Goal: Task Accomplishment & Management: Complete application form

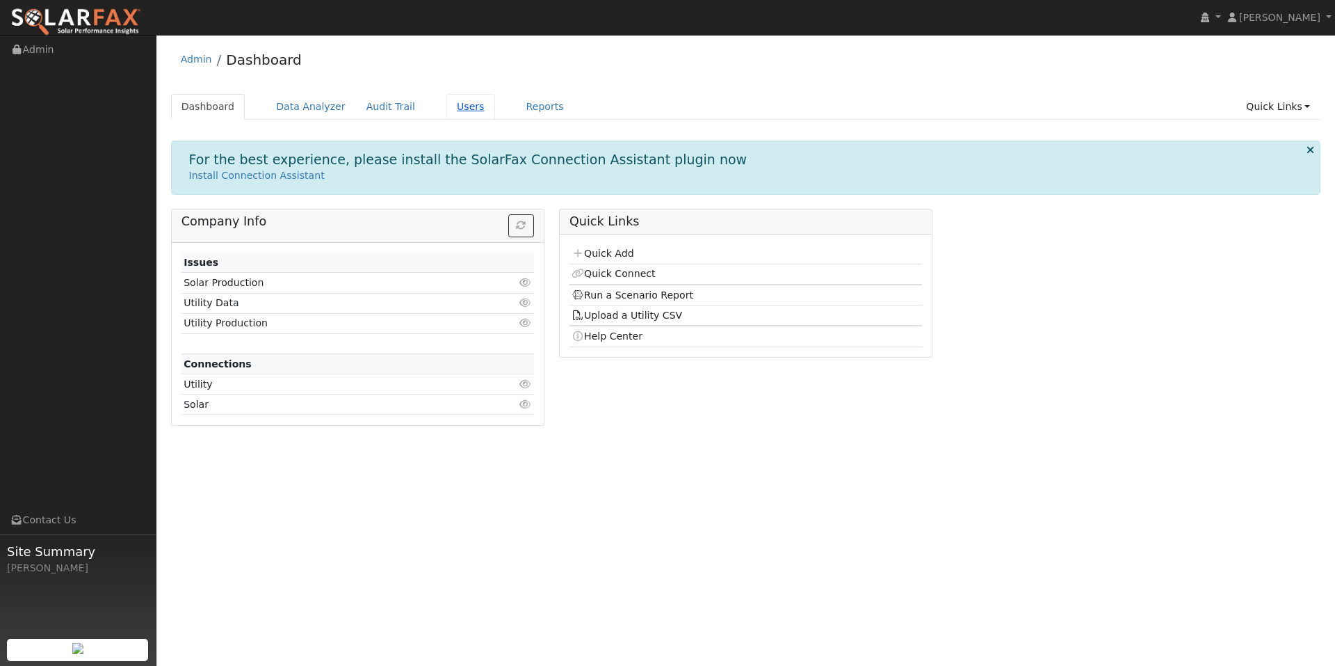
click at [495, 119] on link "Users" at bounding box center [471, 107] width 49 height 26
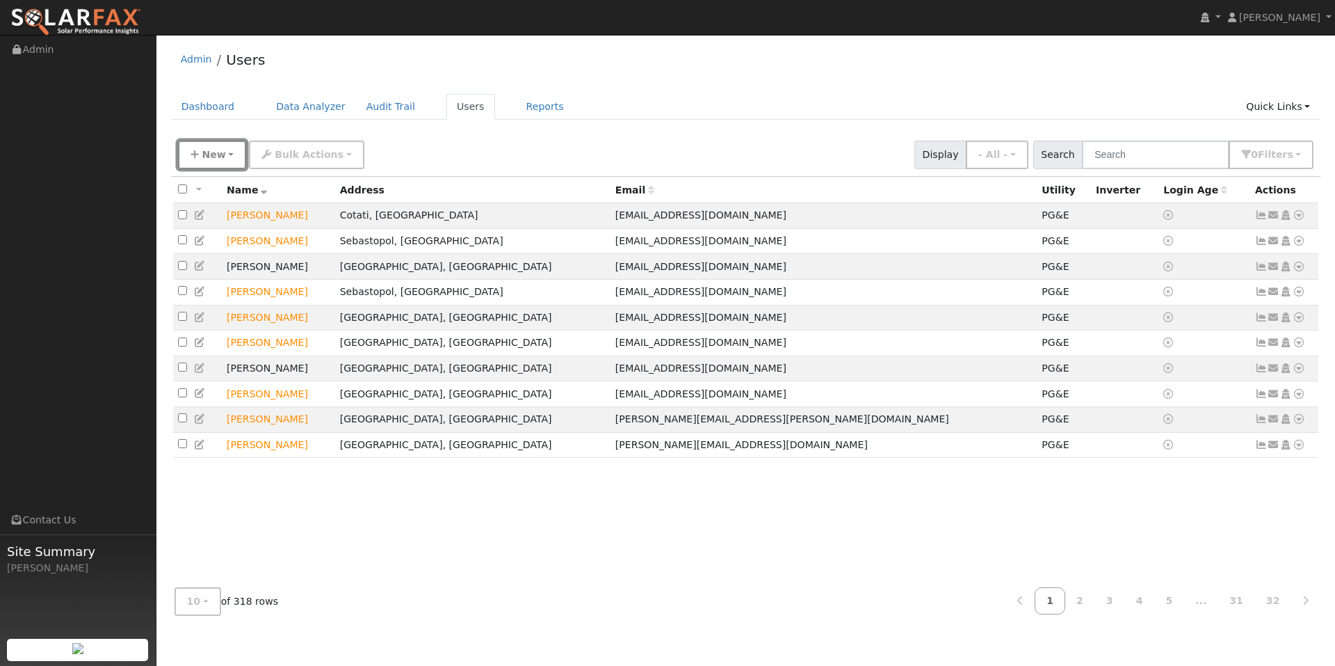
click at [223, 169] on button "New" at bounding box center [212, 155] width 69 height 29
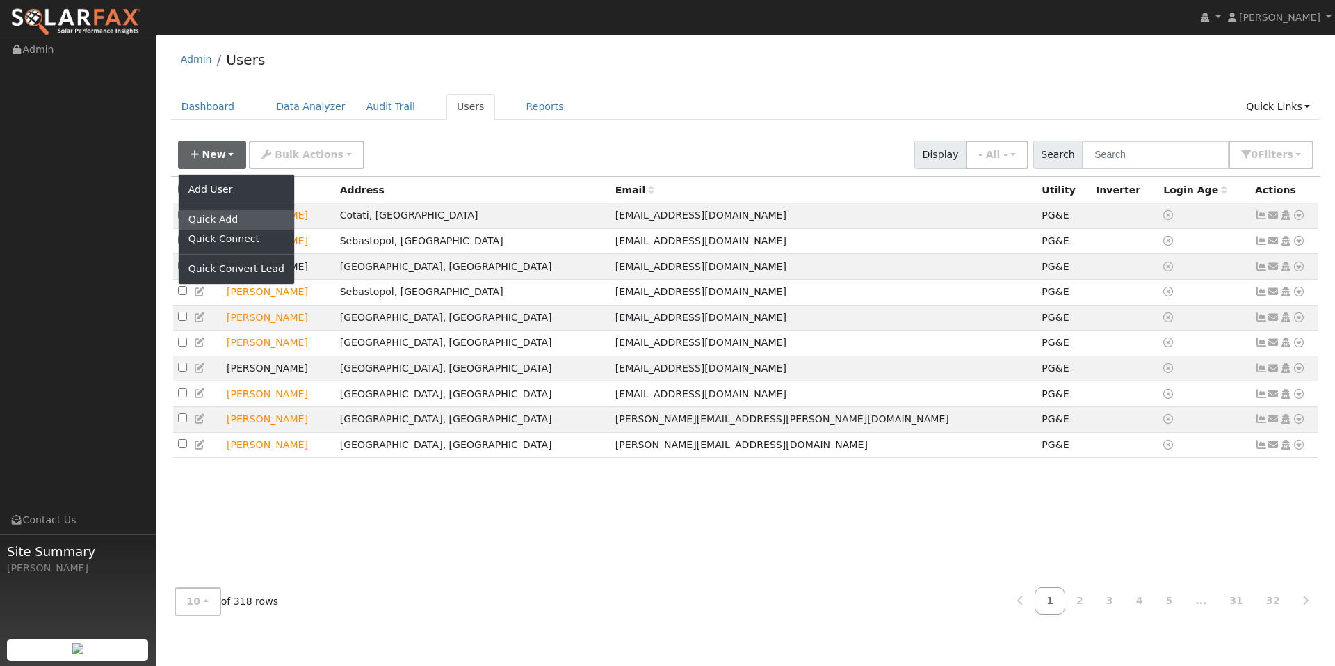
click at [233, 230] on link "Quick Add" at bounding box center [236, 219] width 115 height 19
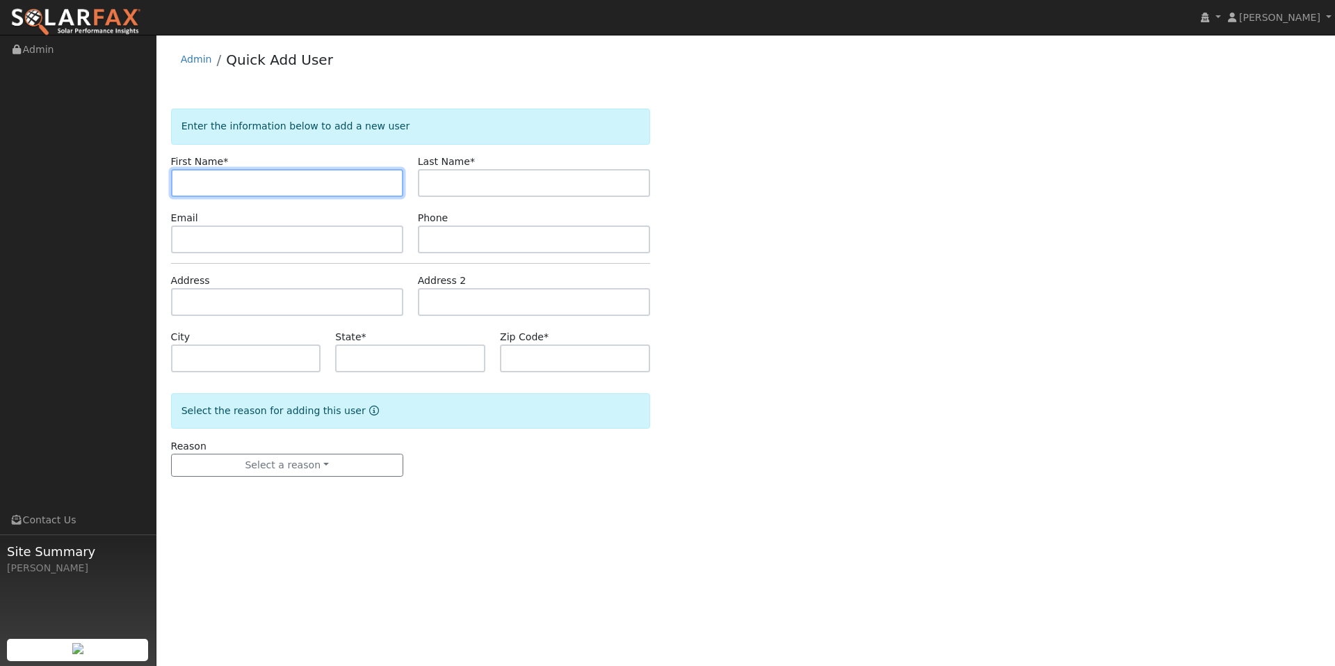
click at [254, 197] on input "text" at bounding box center [287, 183] width 232 height 28
type input "John"
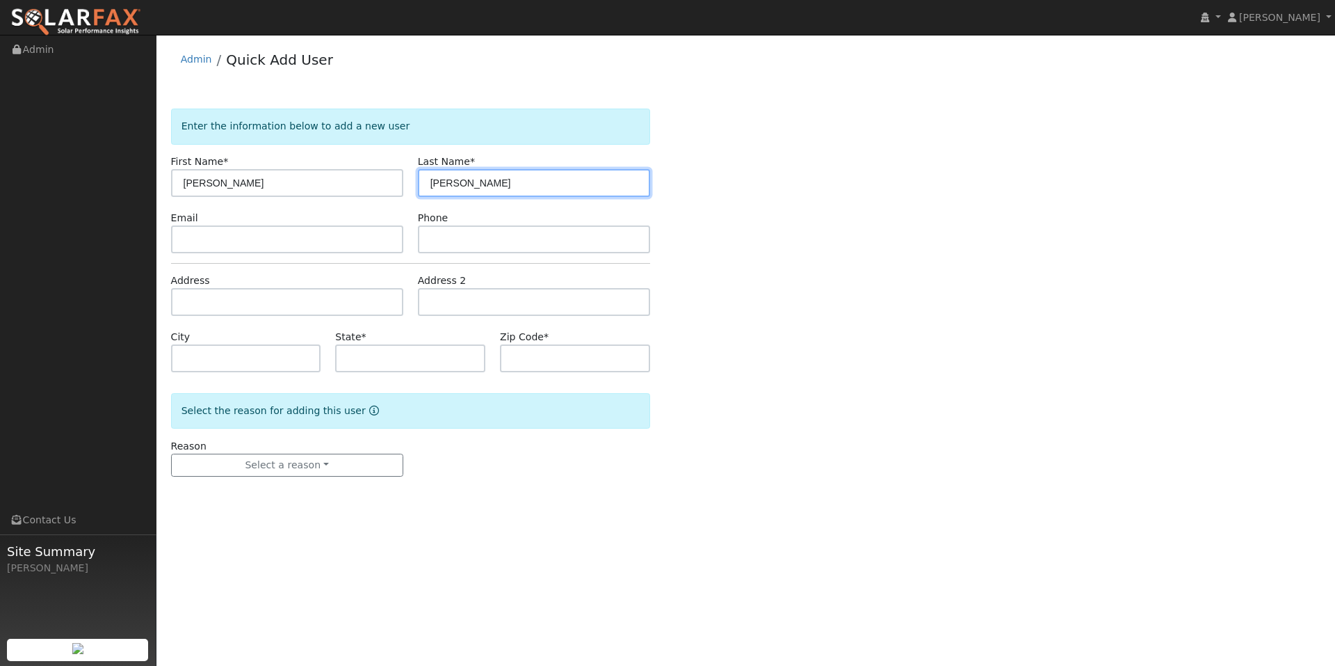
type input "Ryan"
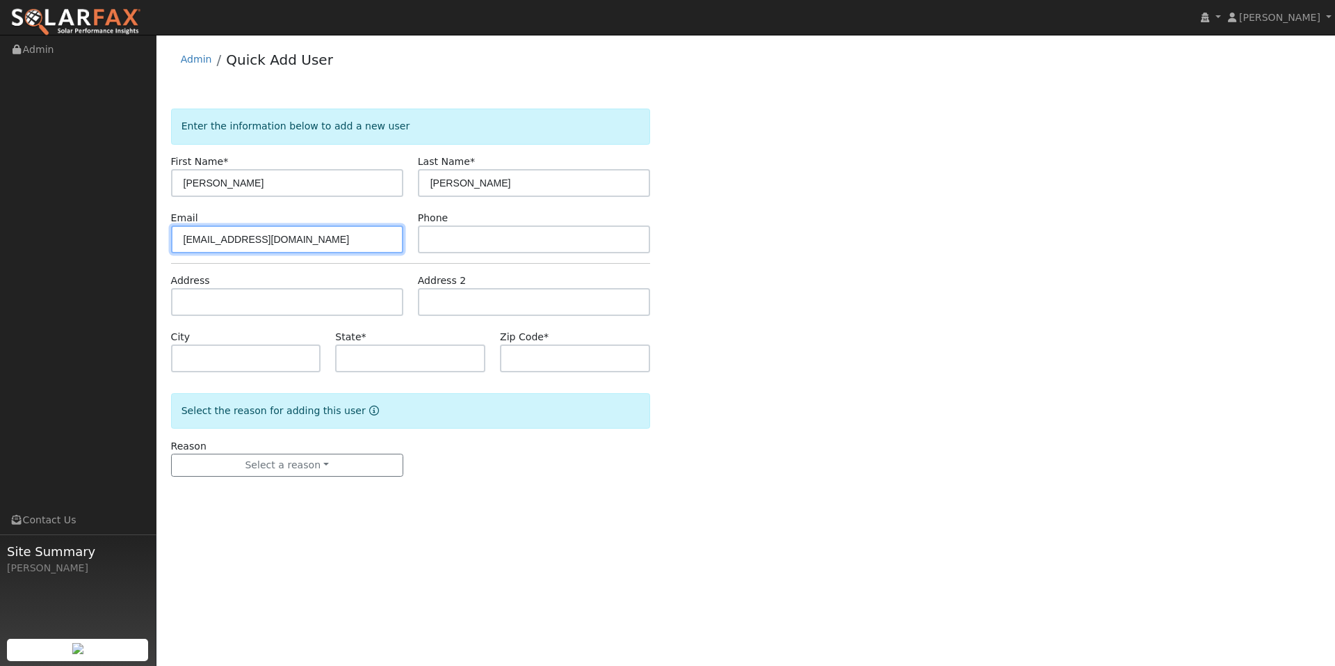
type input "johncorbettryan@gmail.com"
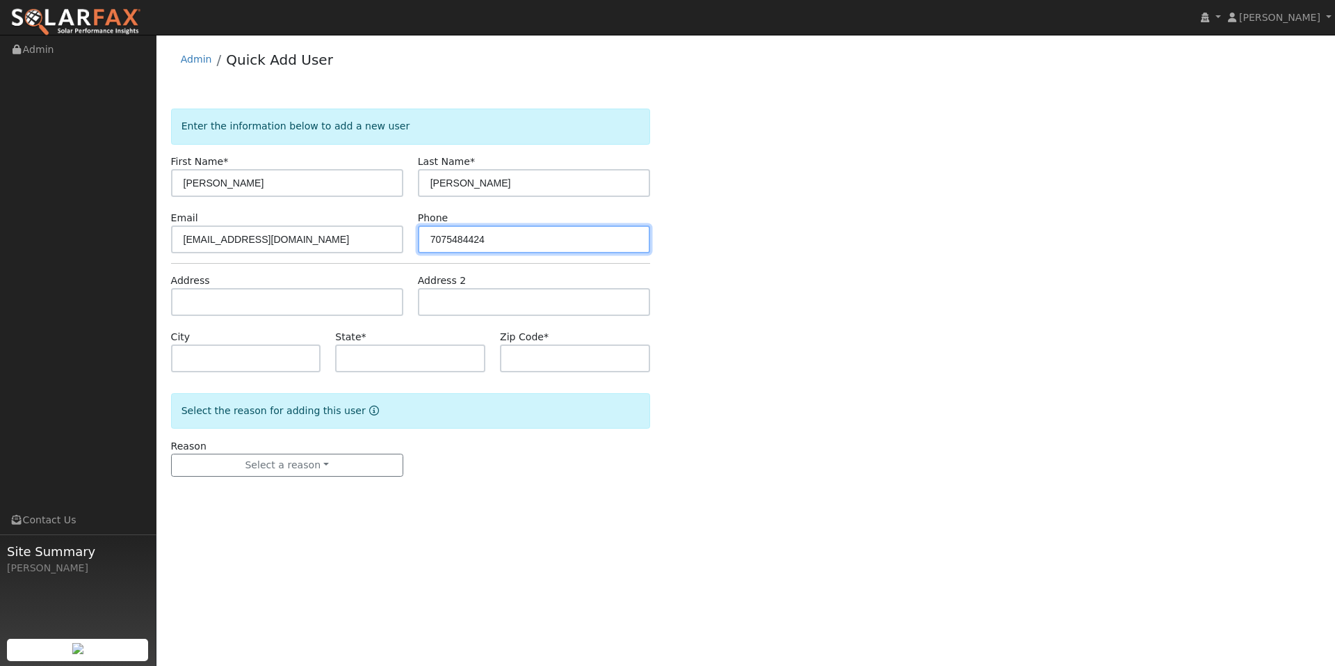
type input "7075484424"
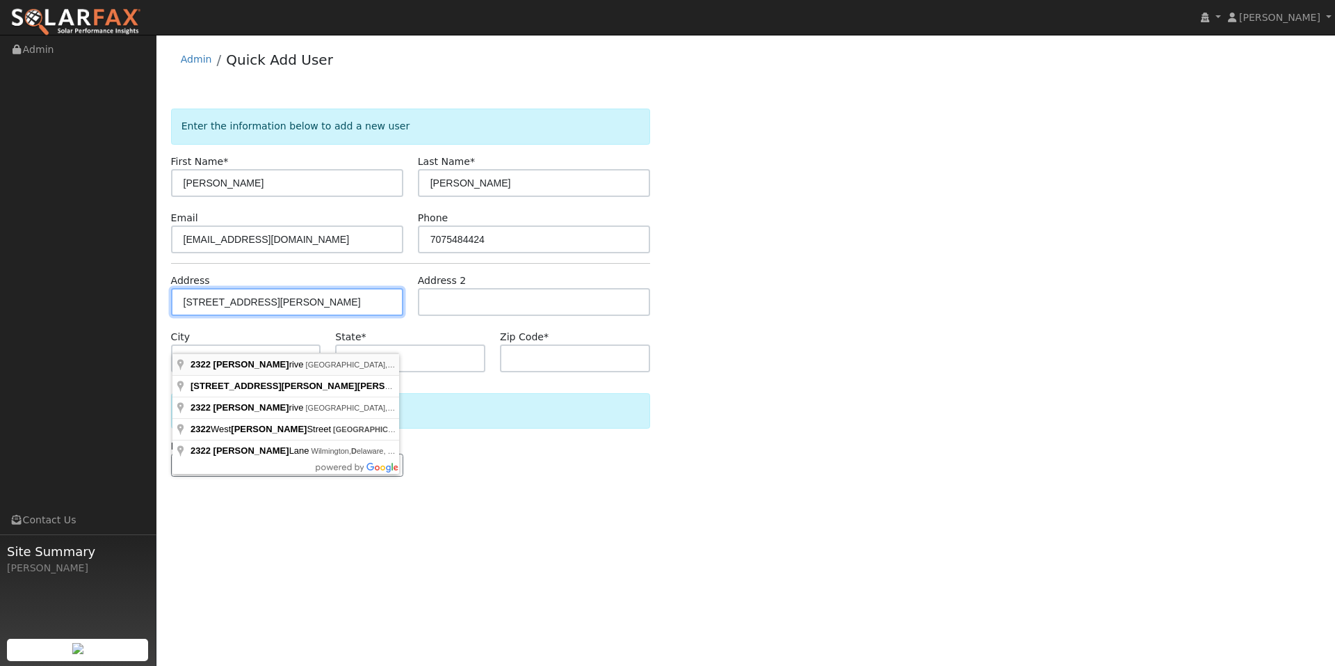
type input "2322 Thomas Drive"
type input "Santa Rosa"
type input "CA"
type input "95404"
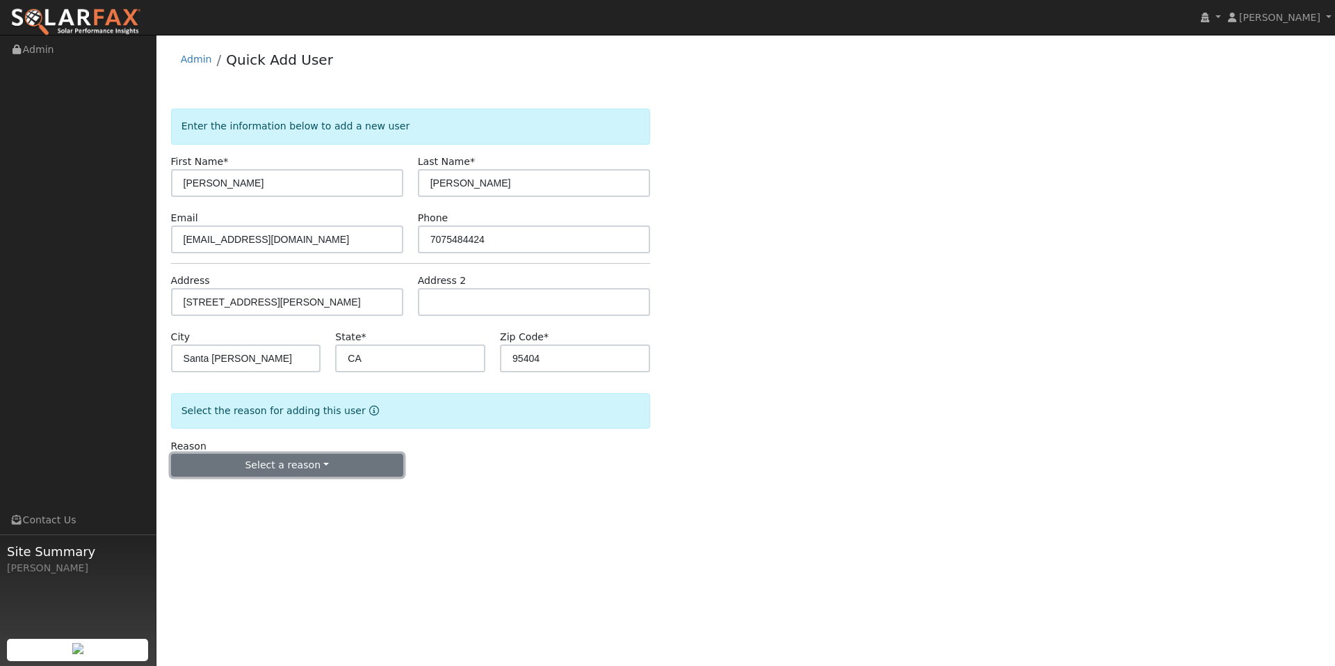
click at [353, 477] on button "Select a reason" at bounding box center [287, 466] width 232 height 24
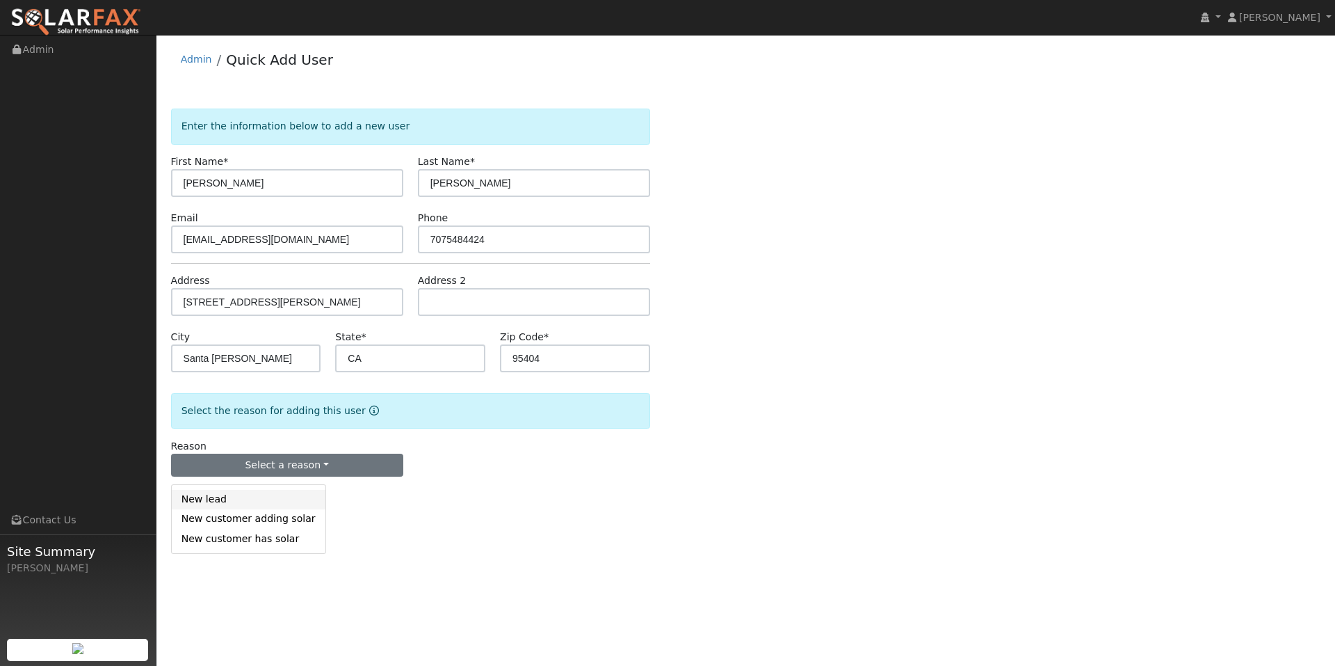
click at [248, 509] on link "New lead" at bounding box center [249, 499] width 154 height 19
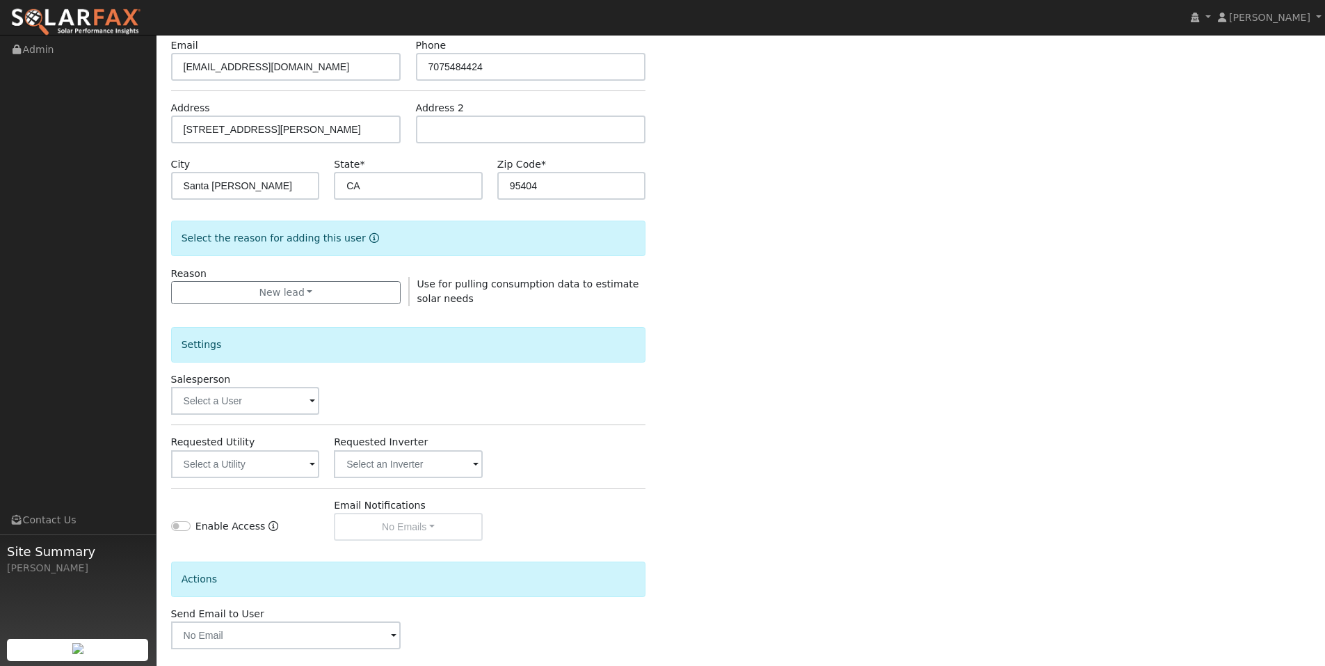
scroll to position [209, 0]
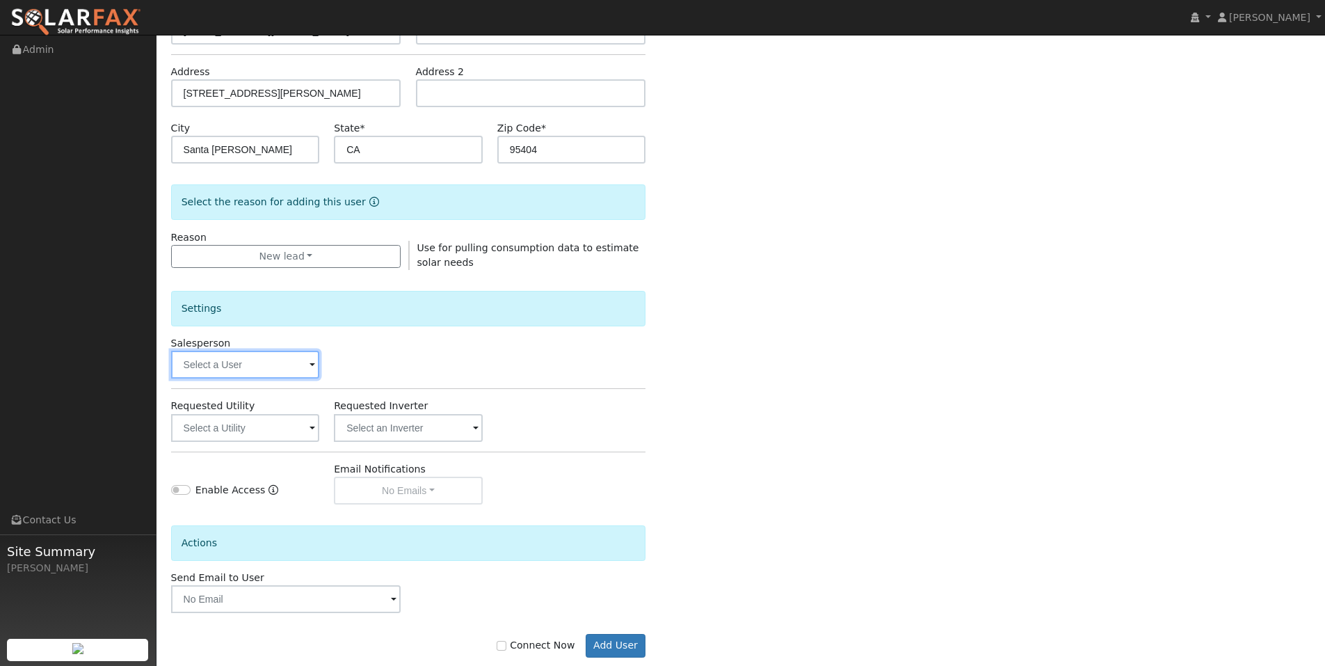
click at [292, 378] on input "text" at bounding box center [245, 365] width 149 height 28
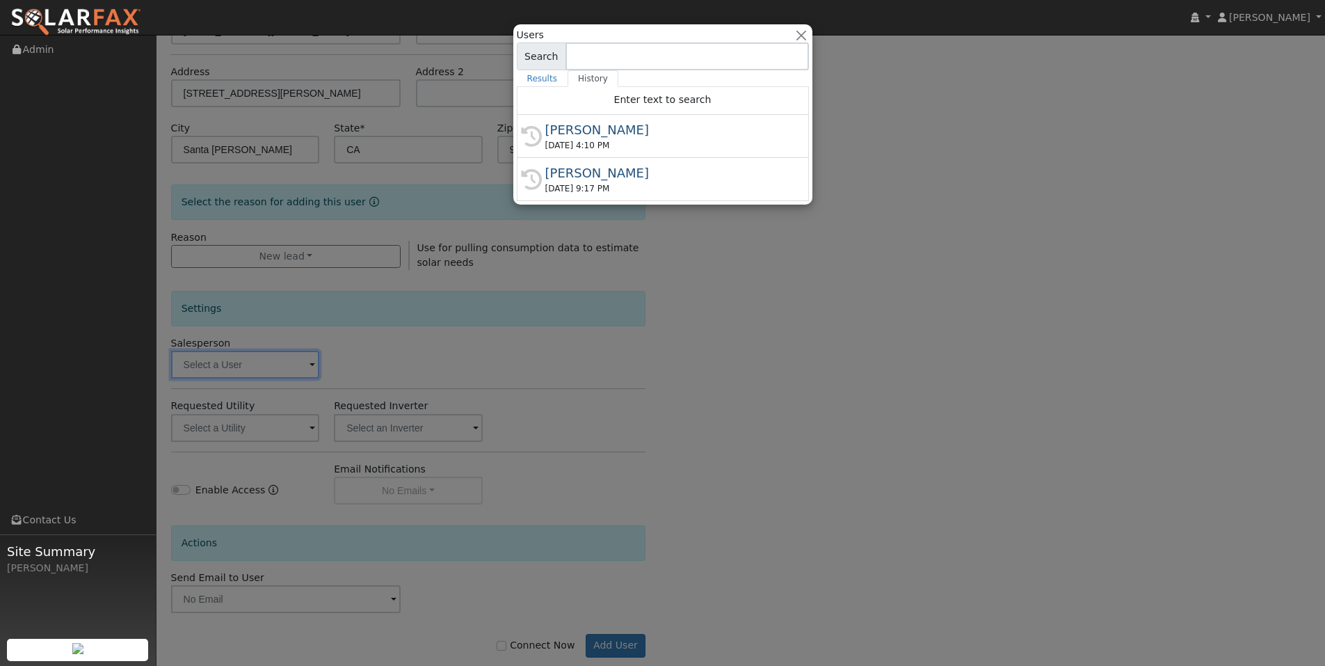
click at [417, 392] on div at bounding box center [662, 333] width 1325 height 666
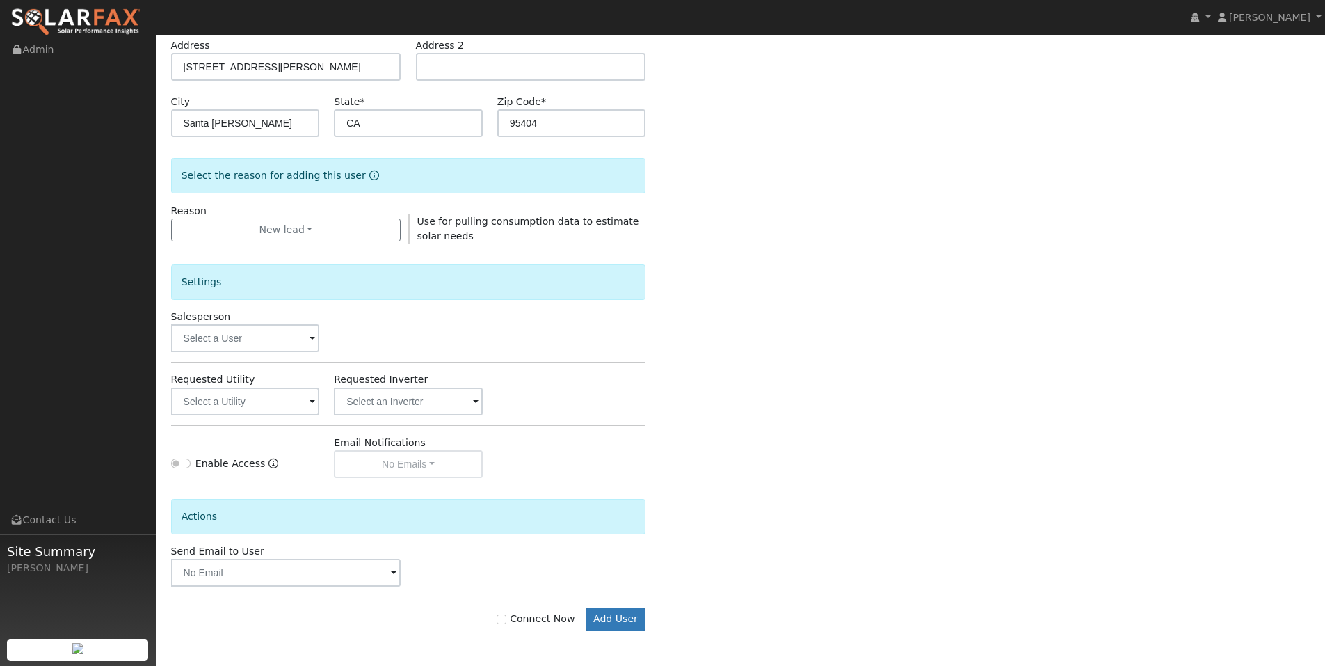
scroll to position [346, 0]
click at [236, 387] on input "text" at bounding box center [245, 401] width 149 height 28
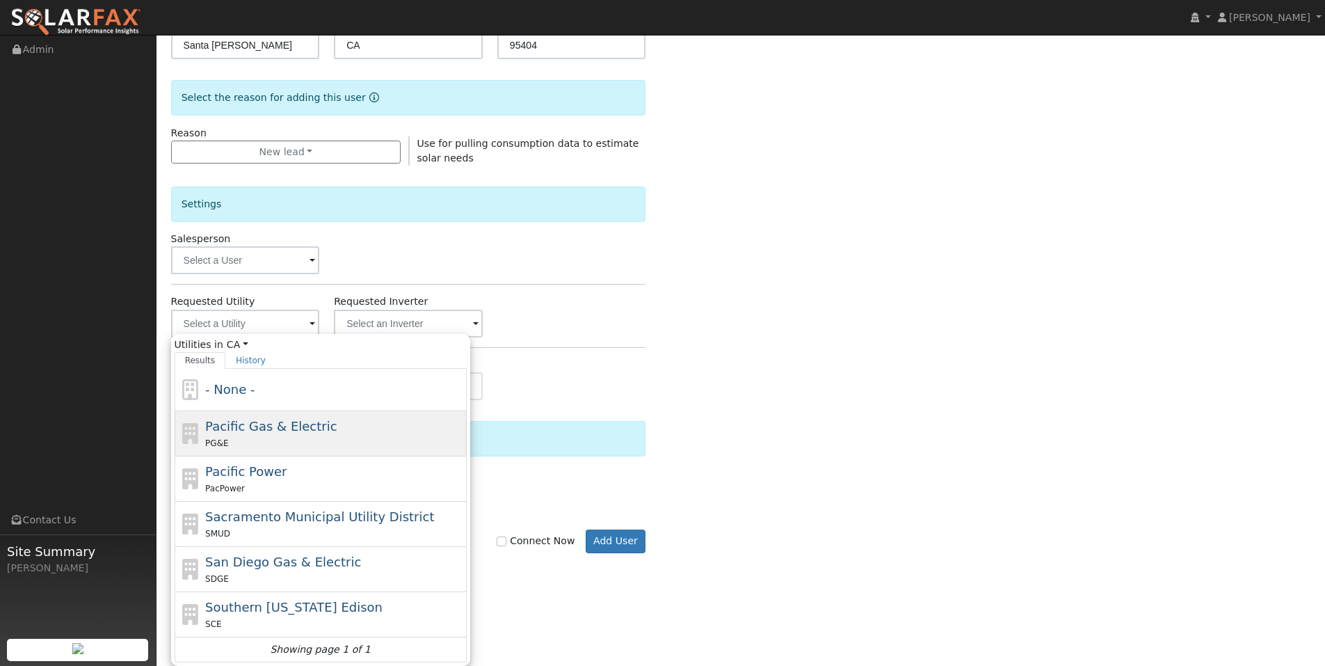
click at [249, 433] on span "Pacific Gas & Electric" at bounding box center [270, 426] width 131 height 15
type input "Pacific Gas & Electric"
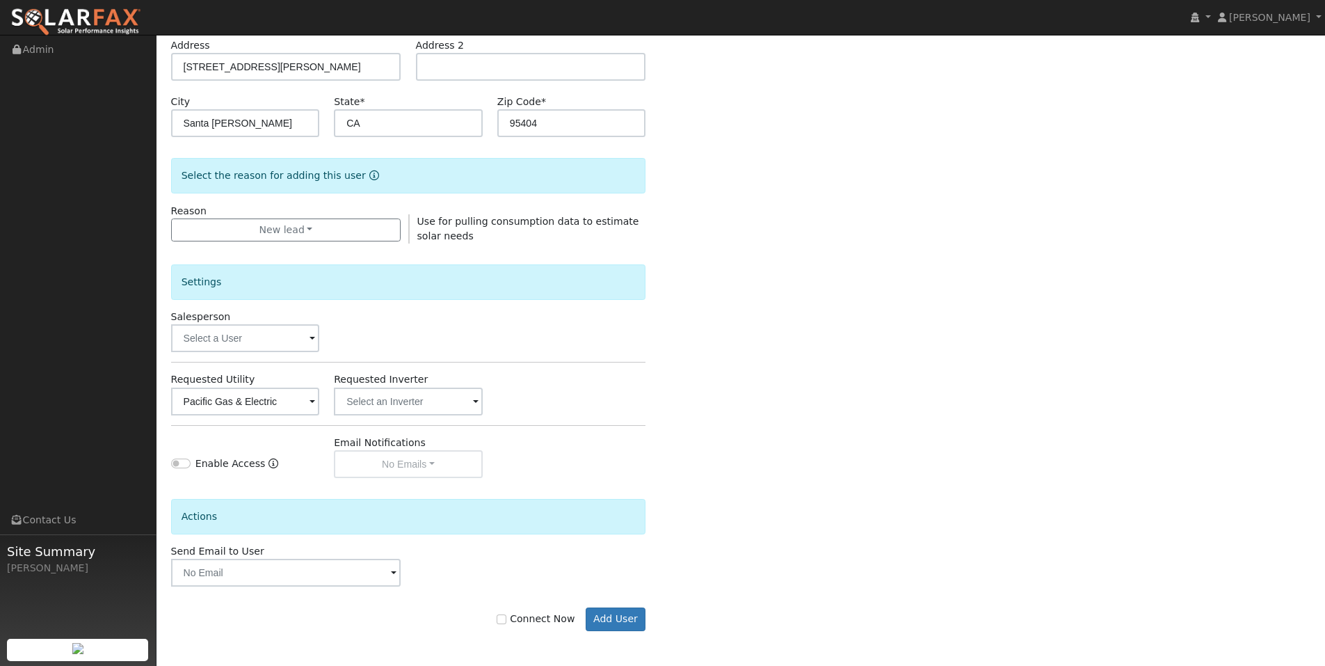
click at [557, 478] on div "Actions" at bounding box center [408, 511] width 490 height 66
click at [613, 623] on button "Add User" at bounding box center [616, 619] width 61 height 24
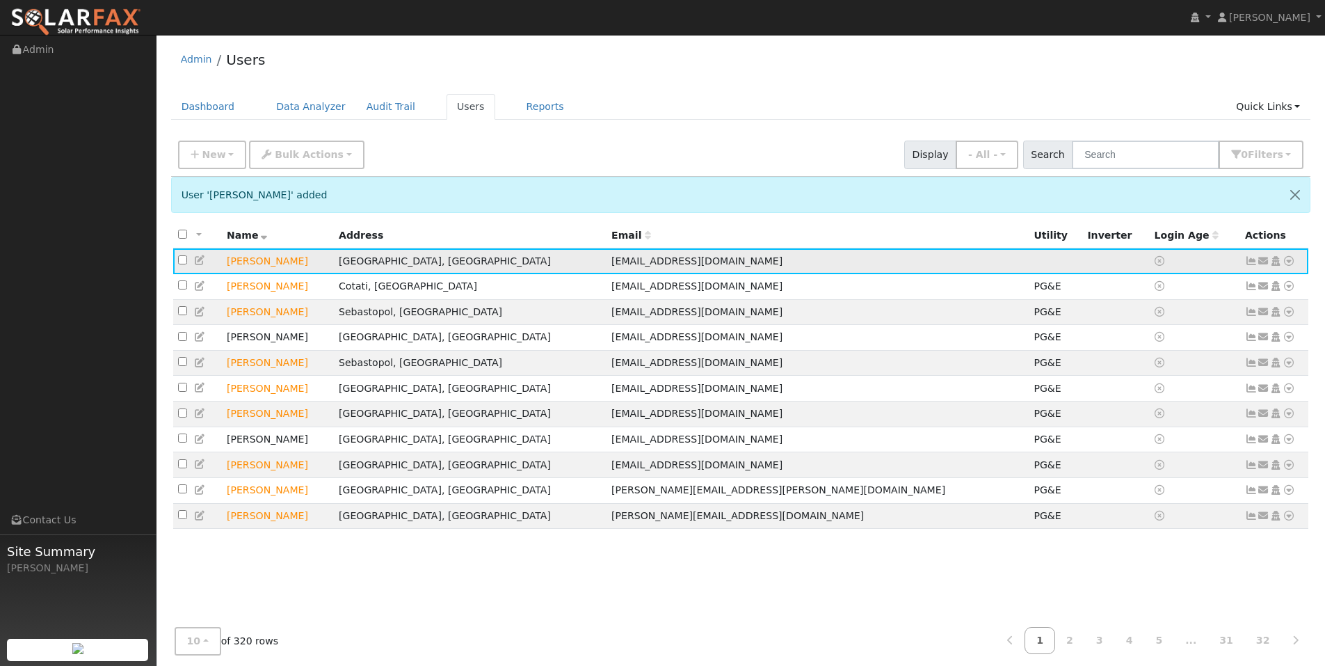
click at [204, 265] on icon at bounding box center [200, 260] width 13 height 10
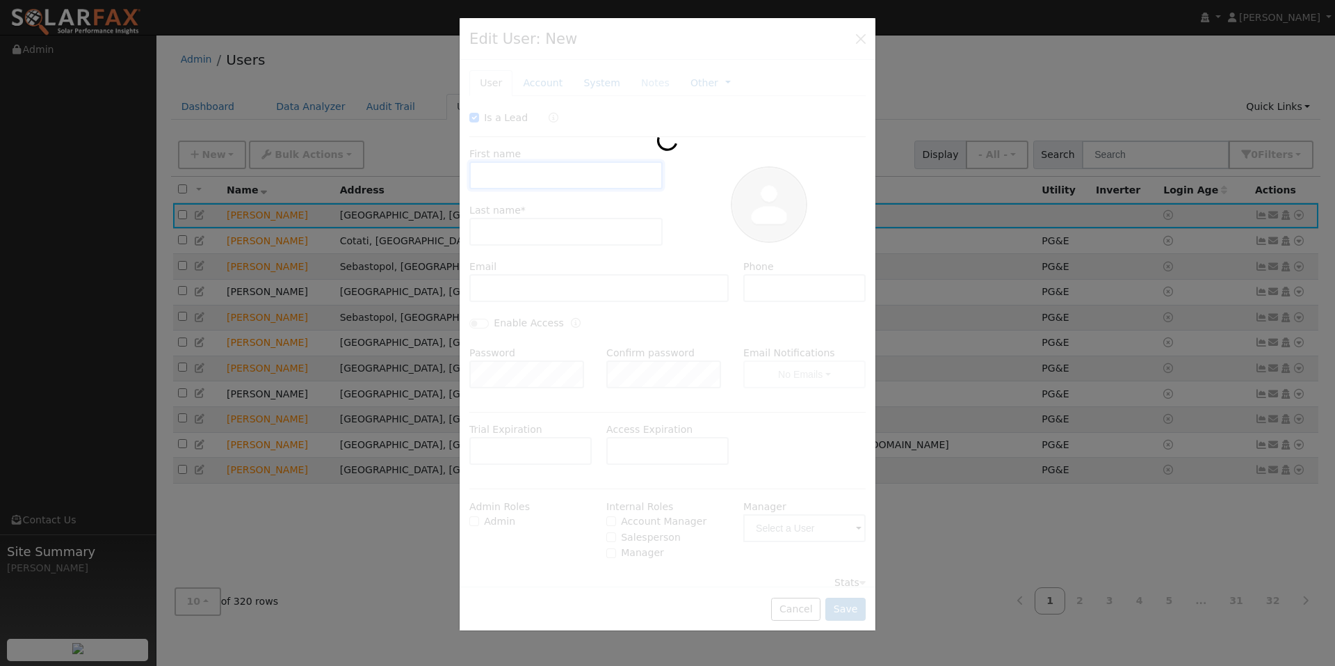
checkbox input "true"
type input "John"
type input "Ryan"
type input "johncorbettryan@gmail.com"
type input "7075484424"
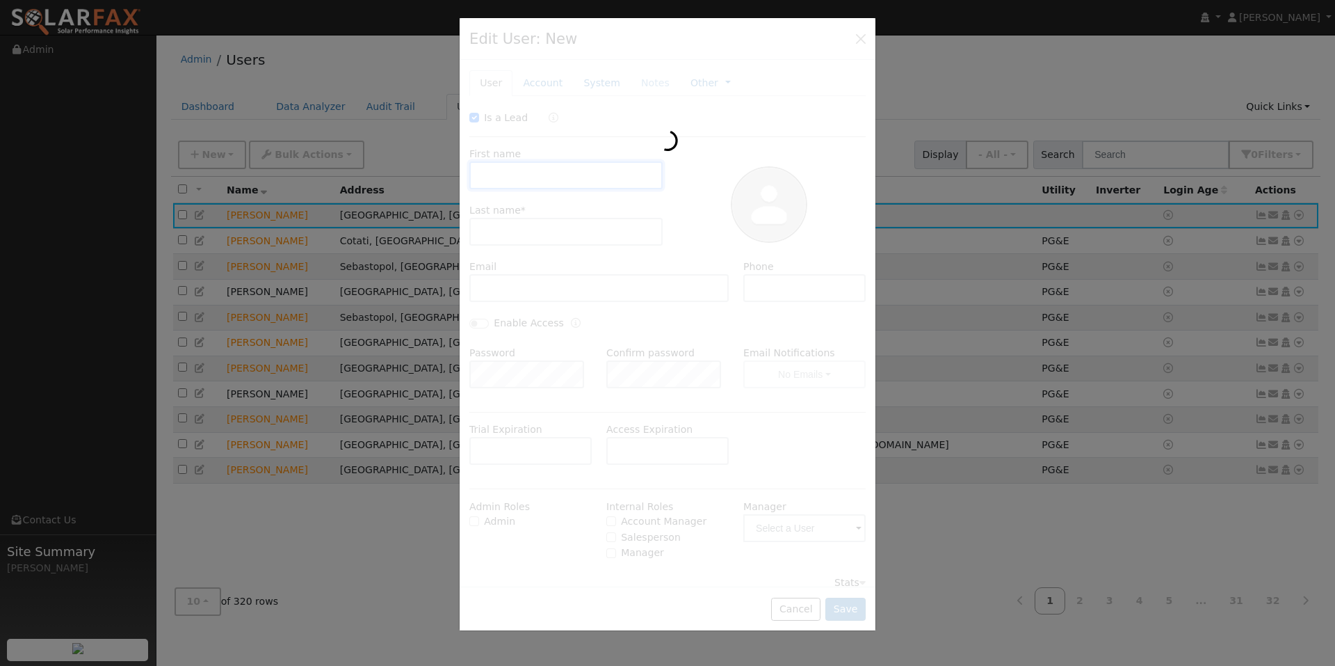
type input "Default Account"
type input "2322 Thomas Drive"
type input "Santa Rosa"
type input "CA"
type input "95404"
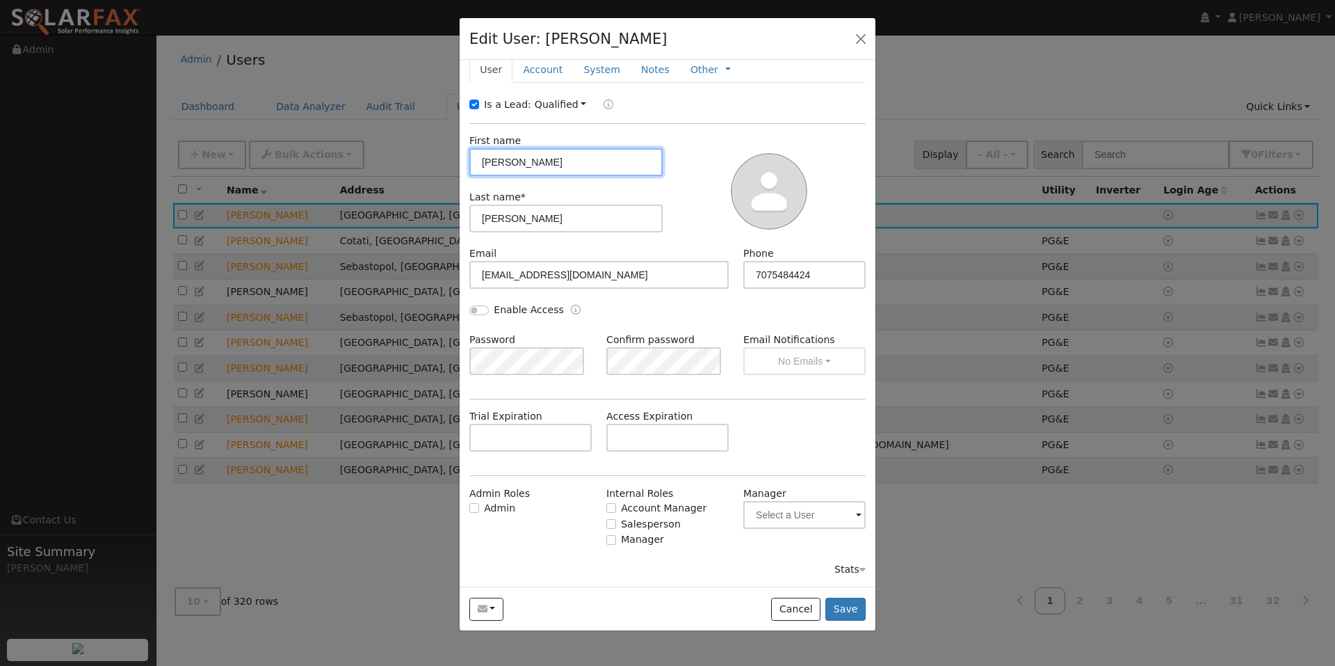
scroll to position [88, 0]
click at [658, 447] on div "Trial Expiration Access Expiration" at bounding box center [668, 437] width 411 height 56
click at [670, 424] on input "text" at bounding box center [668, 438] width 122 height 28
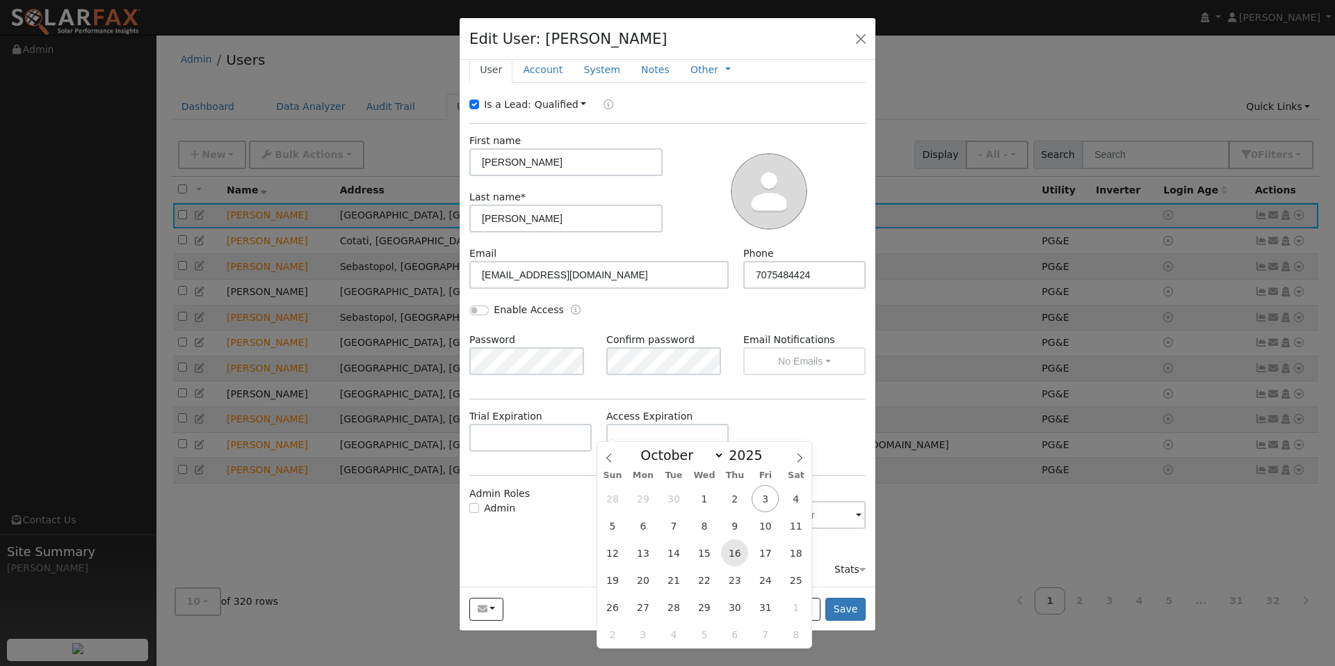
click at [737, 551] on span "16" at bounding box center [734, 552] width 27 height 27
type input "10/16/2025"
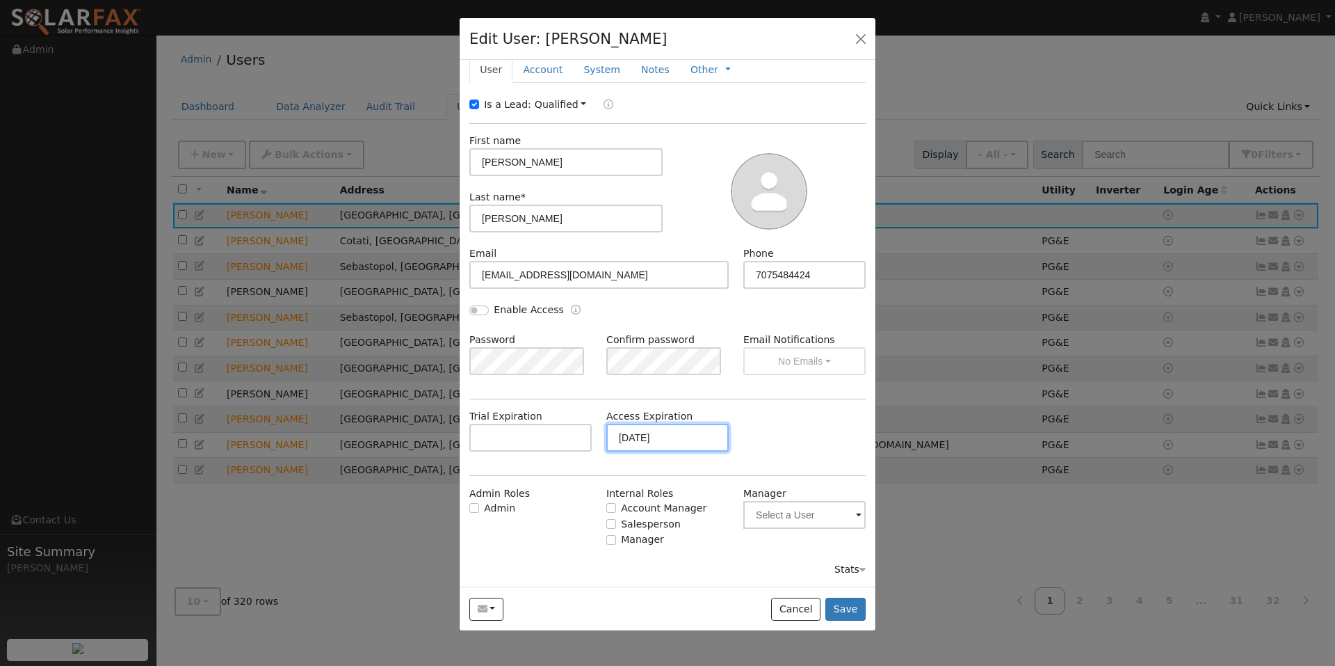
scroll to position [0, 0]
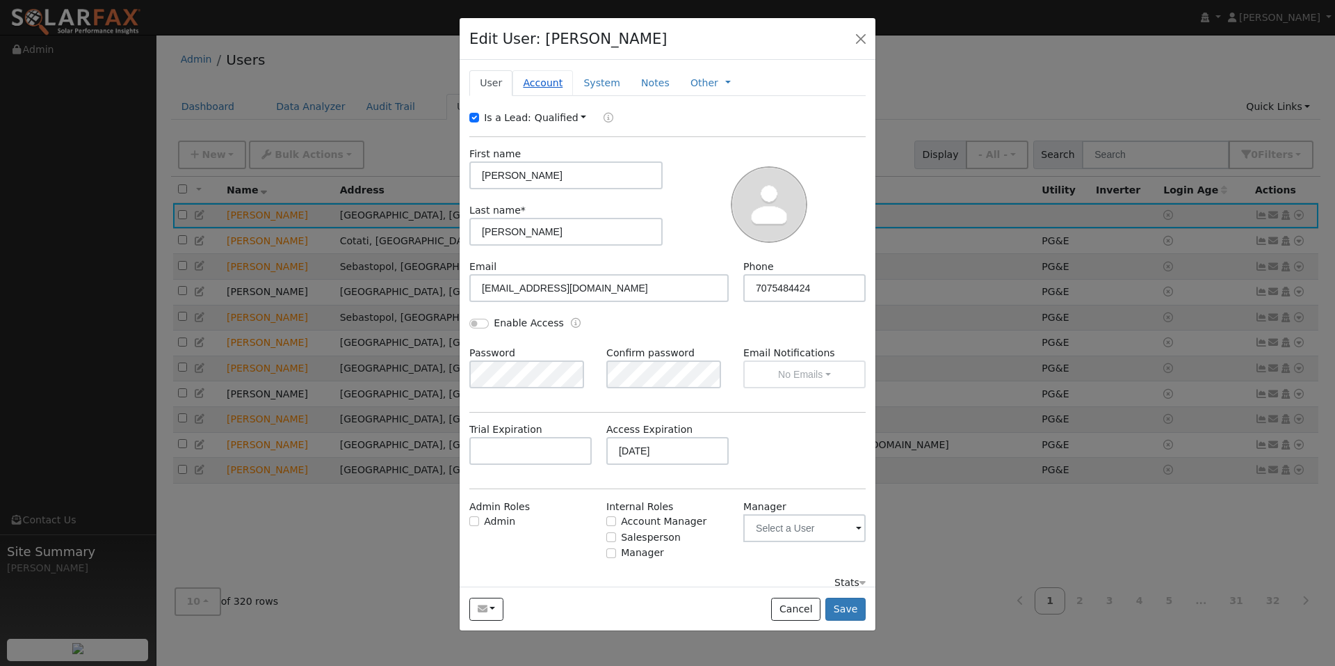
click at [548, 96] on link "Account" at bounding box center [543, 83] width 61 height 26
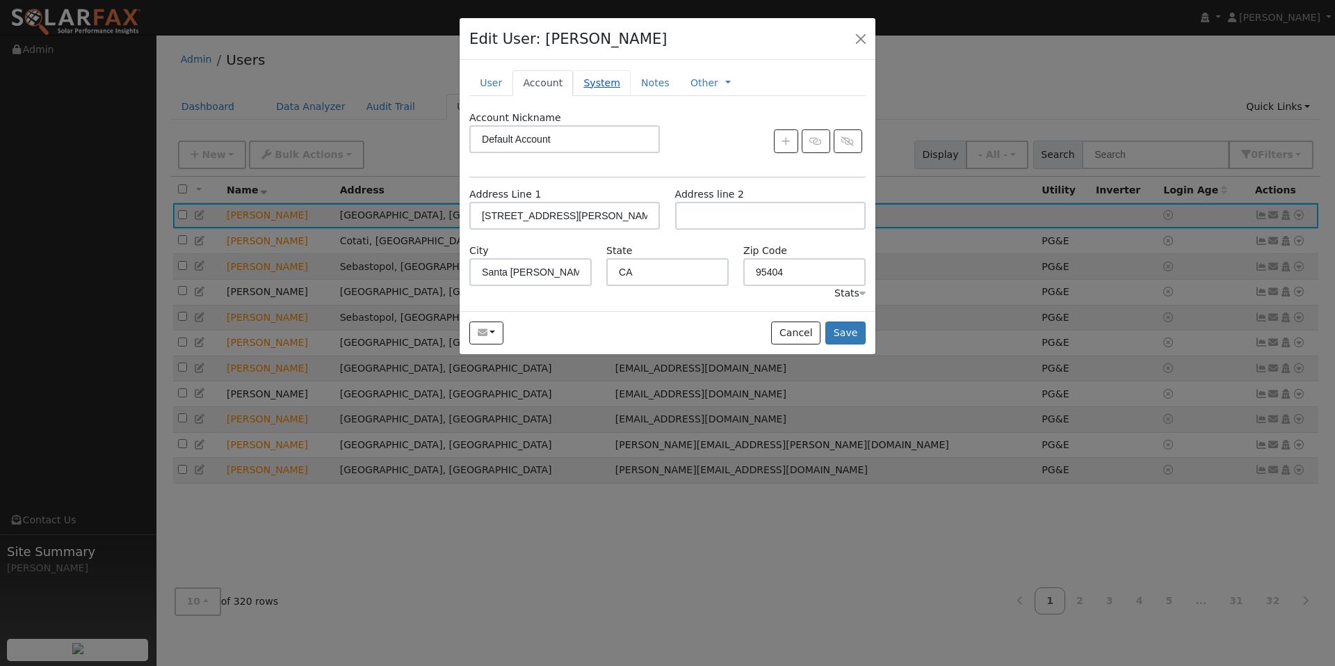
click at [620, 96] on link "System" at bounding box center [602, 83] width 58 height 26
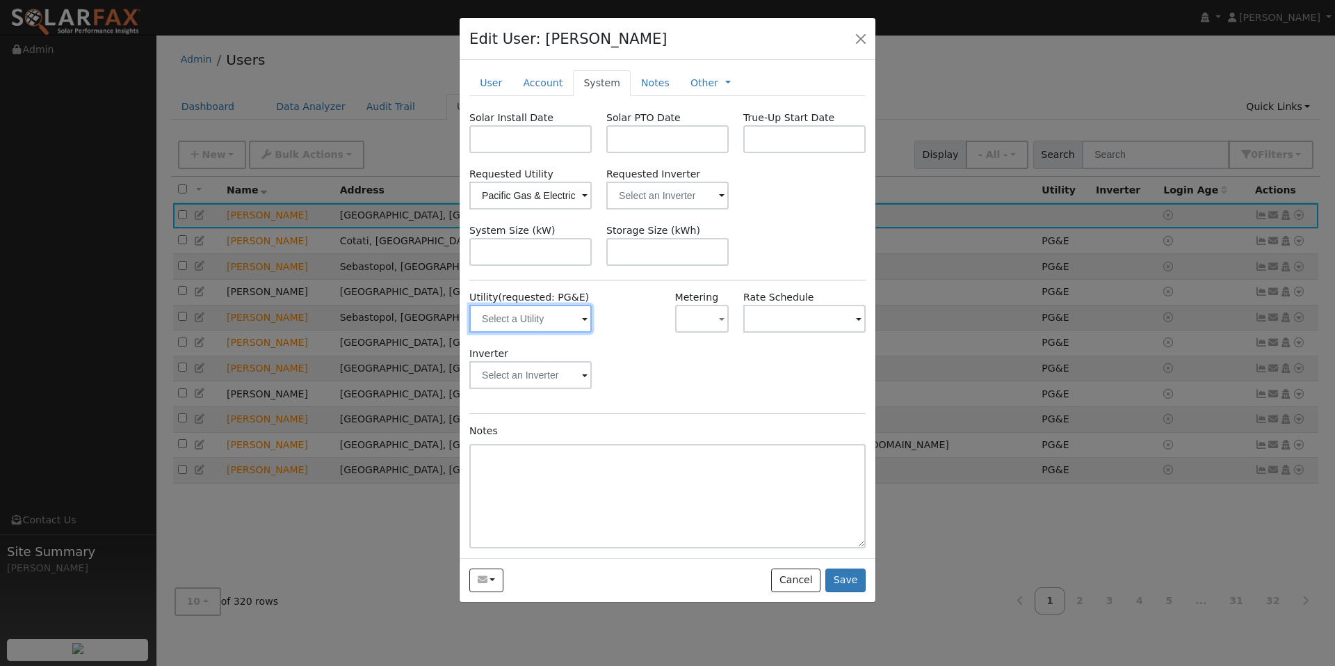
click at [551, 332] on input "text" at bounding box center [531, 319] width 122 height 28
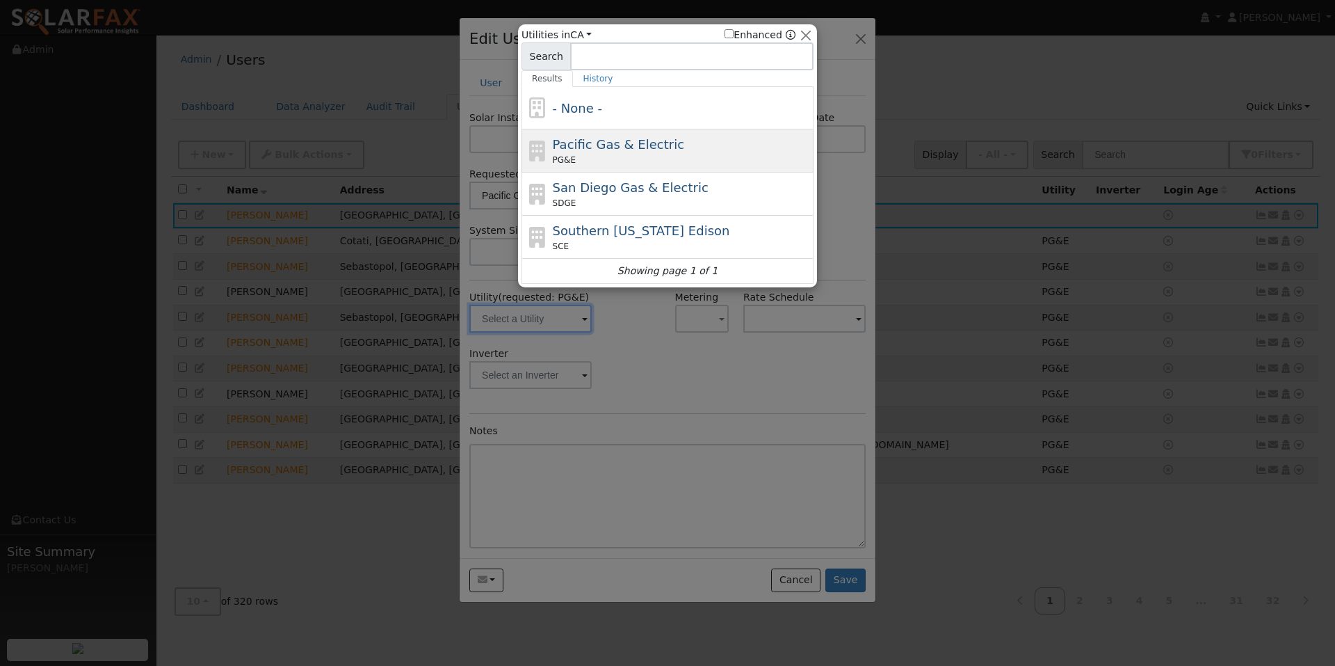
click at [590, 152] on span "Pacific Gas & Electric" at bounding box center [618, 144] width 131 height 15
type input "PG&E"
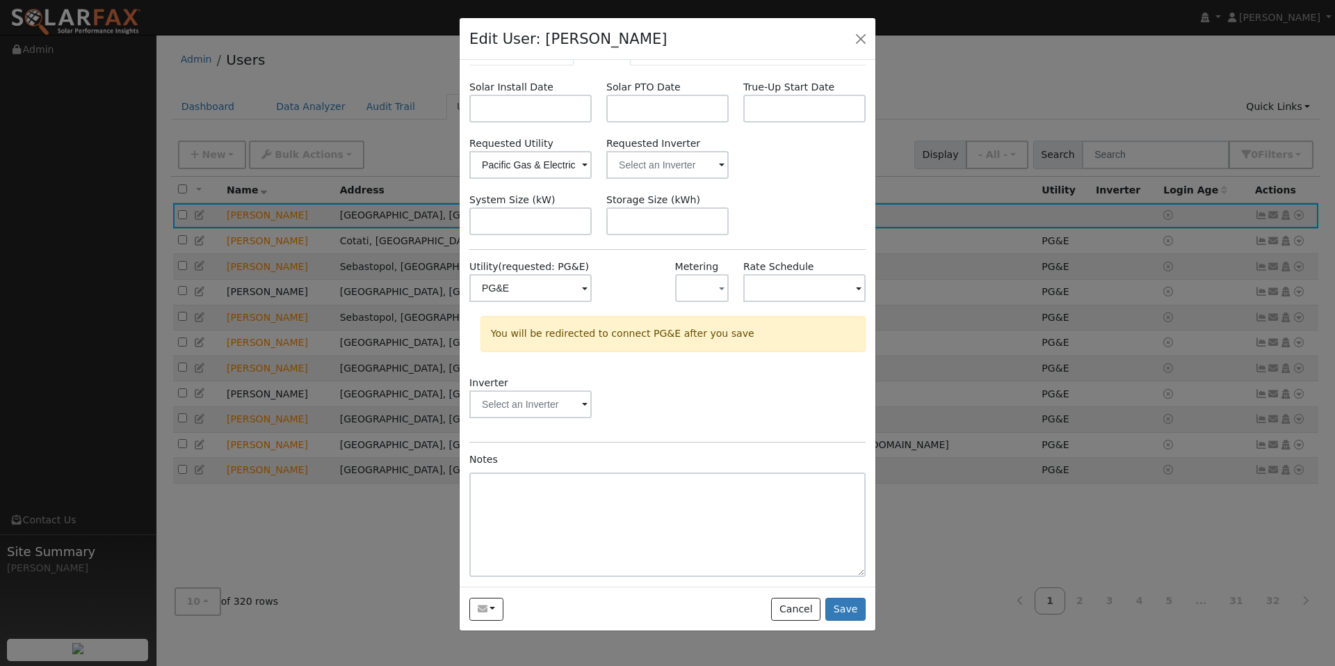
scroll to position [12, 0]
click at [835, 618] on button "Save" at bounding box center [846, 609] width 40 height 24
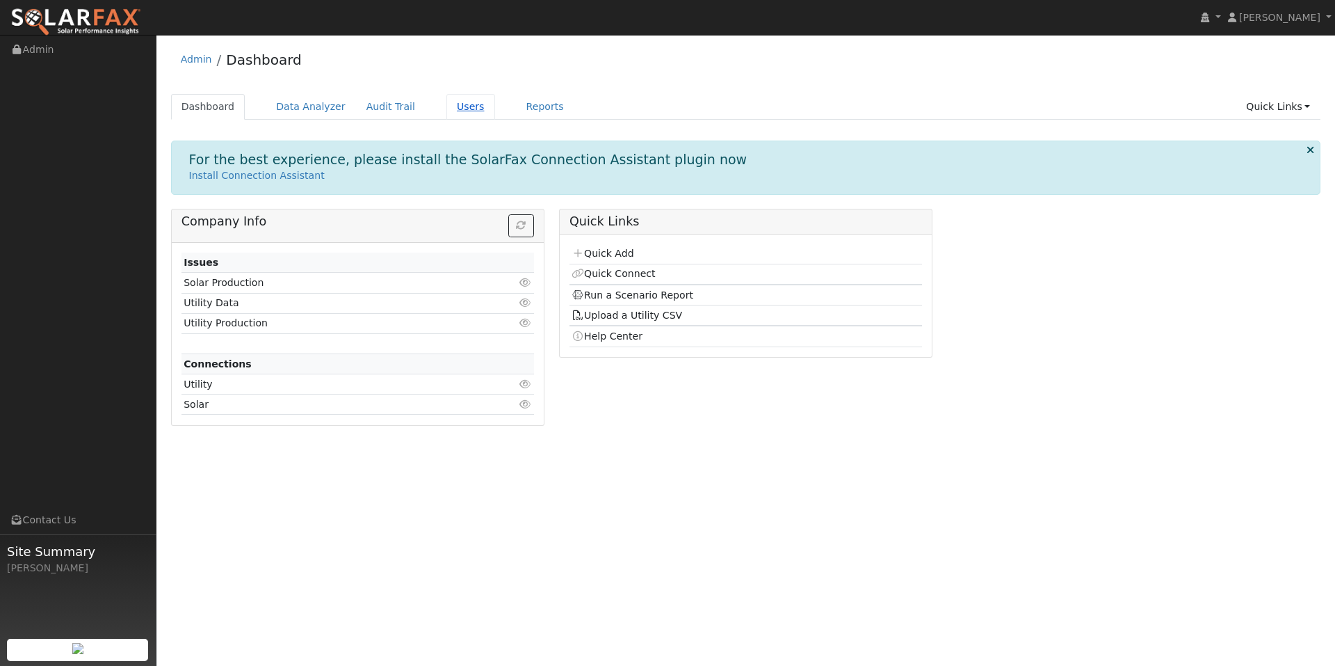
click at [495, 120] on link "Users" at bounding box center [471, 107] width 49 height 26
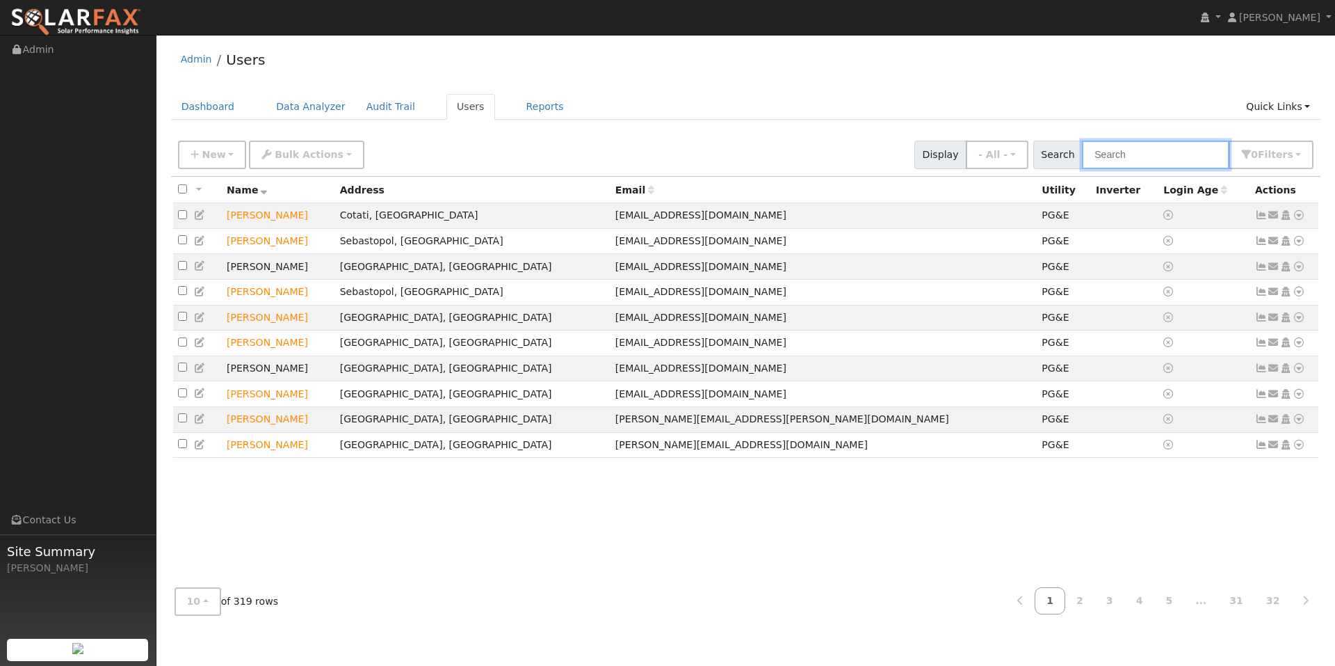
click at [1134, 169] on input "text" at bounding box center [1155, 155] width 147 height 29
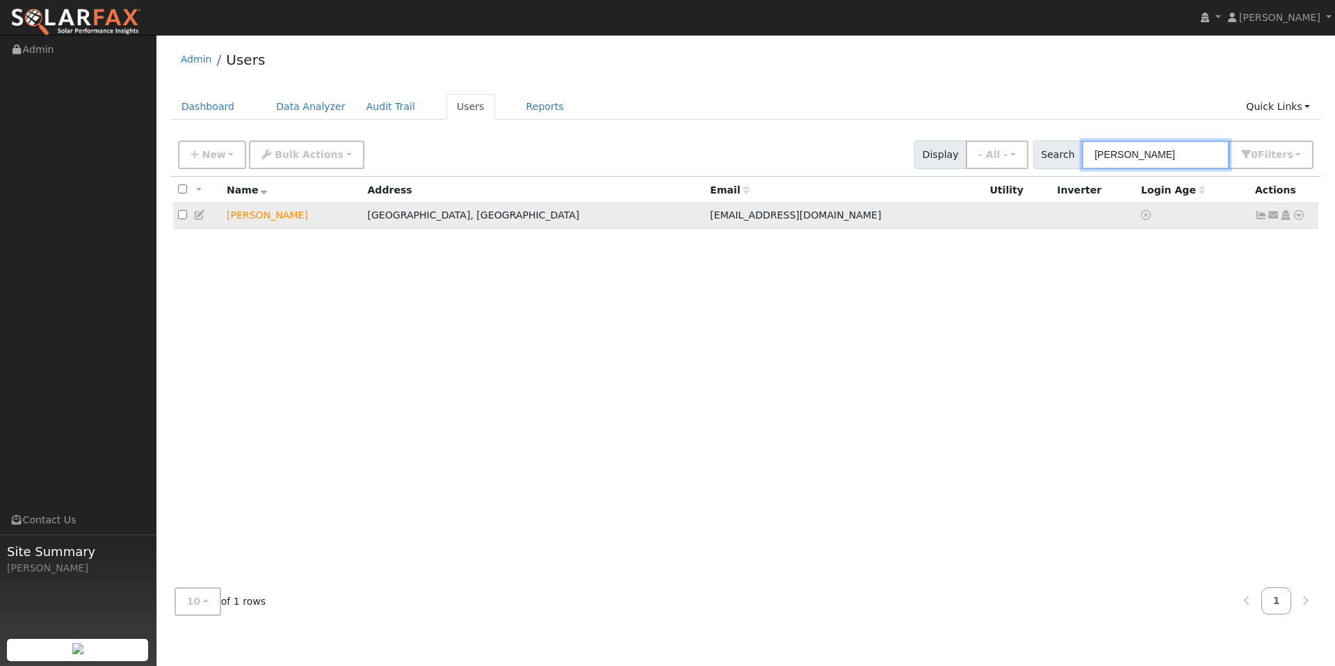
type input "john ryan"
click at [207, 220] on icon at bounding box center [200, 215] width 13 height 10
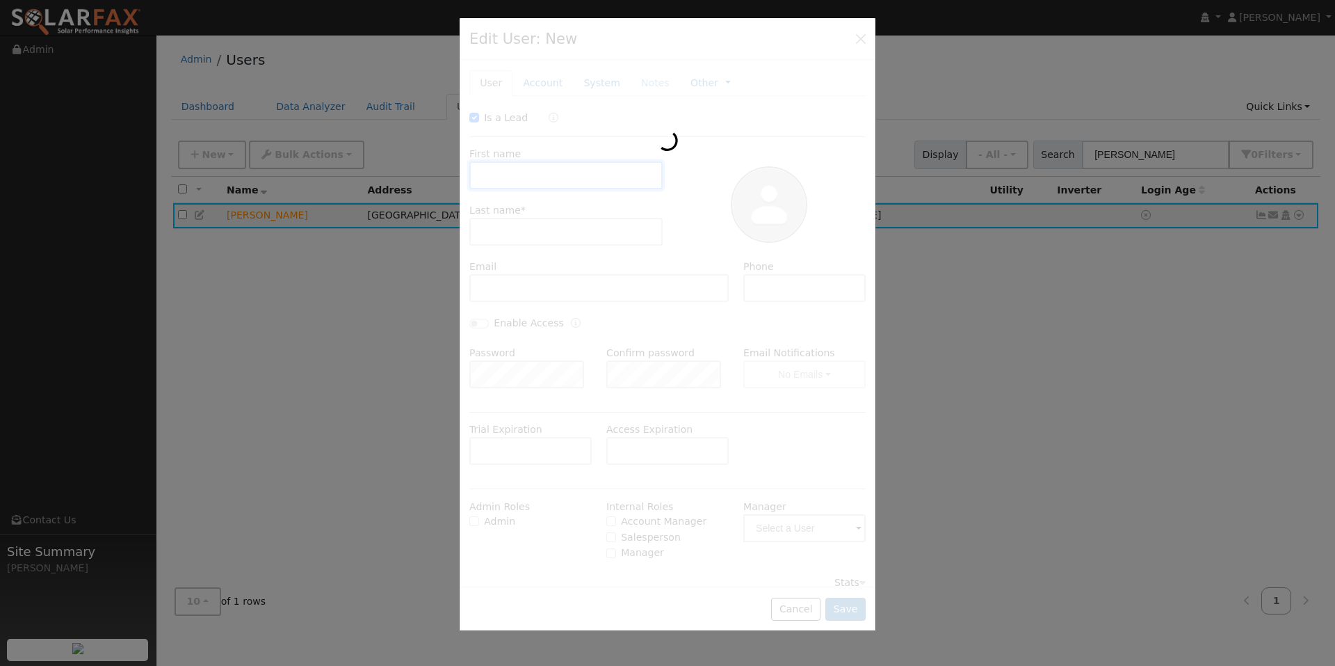
type input "10/16/2025"
checkbox input "true"
type input "John"
type input "Ryan"
type input "[EMAIL_ADDRESS][DOMAIN_NAME]"
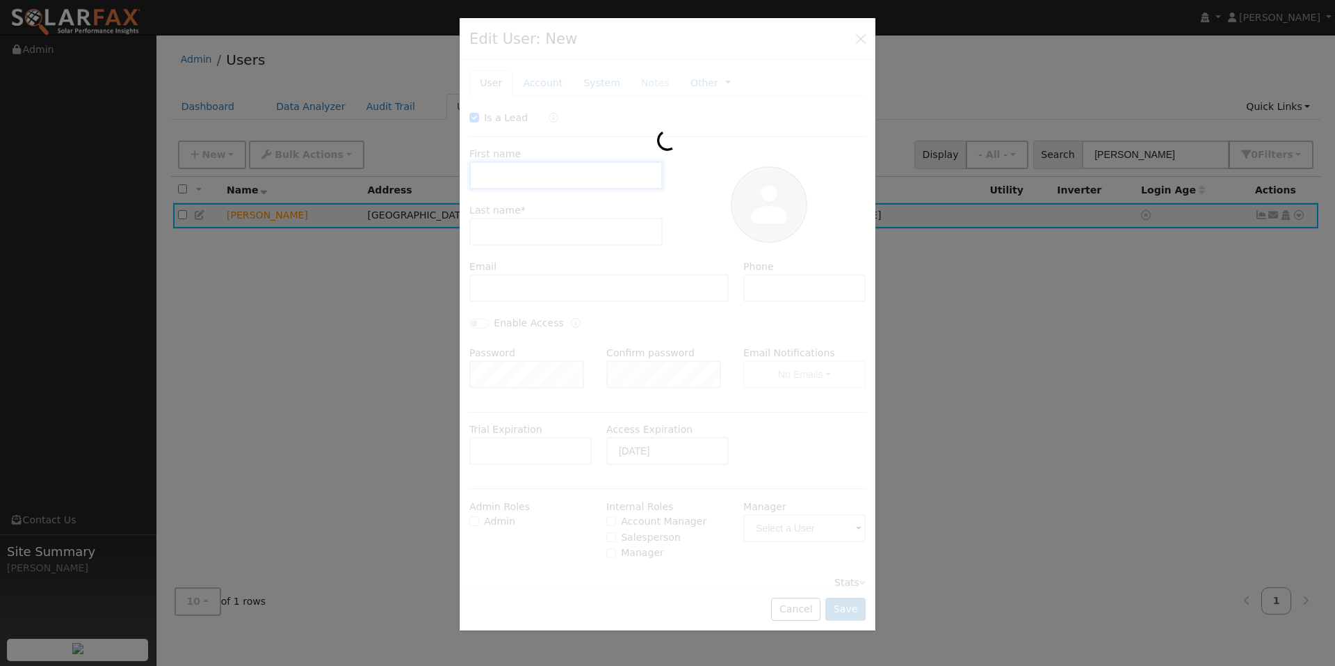
type input "7075484424"
type input "Pacific Gas & Electric"
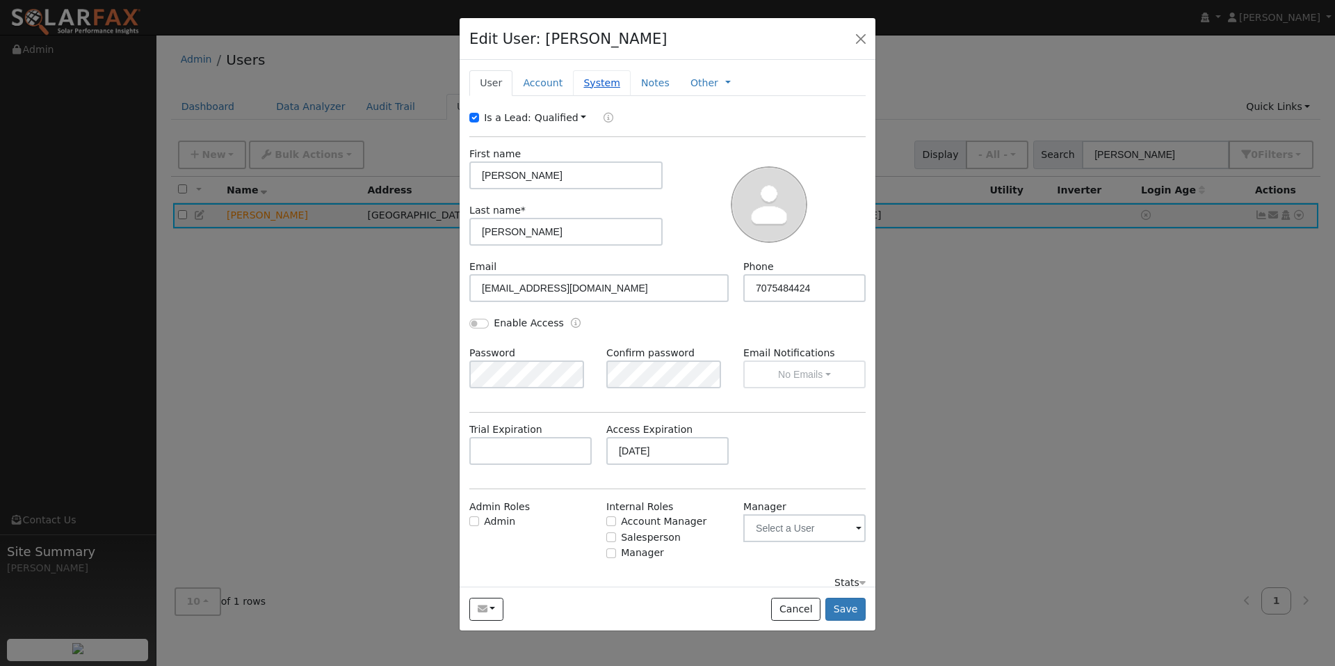
click at [616, 96] on link "System" at bounding box center [602, 83] width 58 height 26
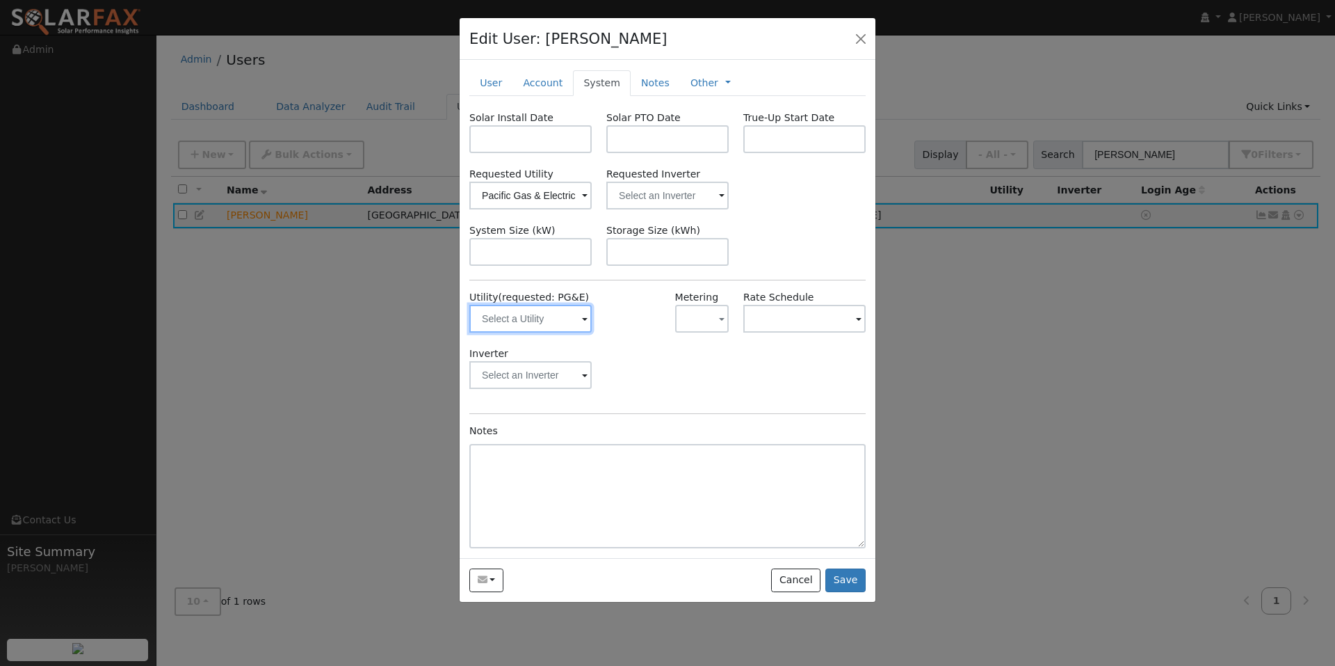
click at [543, 332] on input "text" at bounding box center [531, 319] width 122 height 28
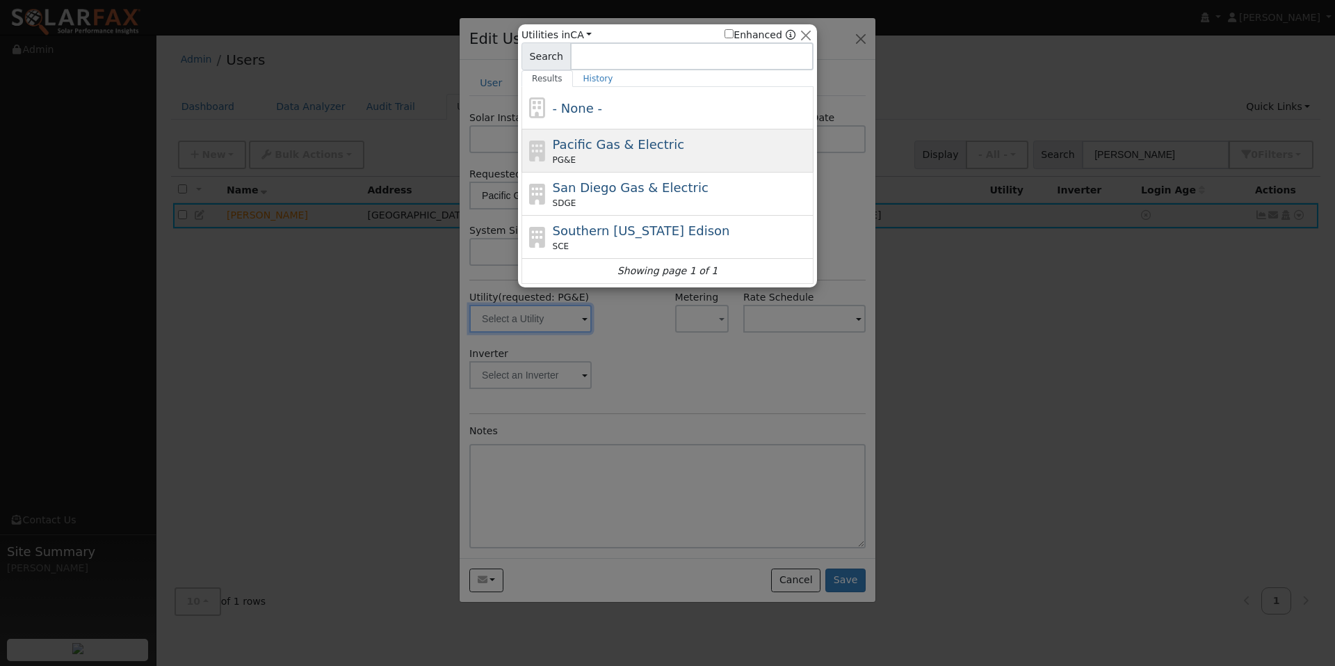
click at [618, 151] on span "Pacific Gas & Electric" at bounding box center [618, 144] width 131 height 15
type input "PG&E"
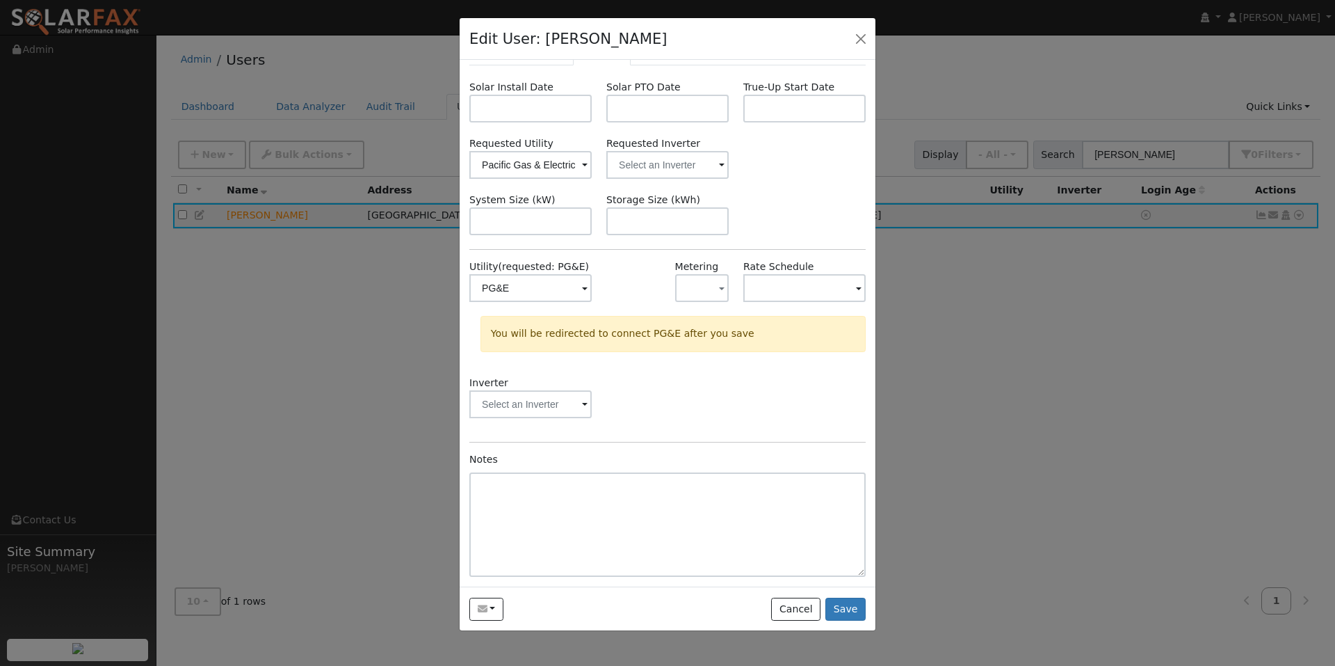
scroll to position [104, 0]
click at [842, 621] on button "Save" at bounding box center [846, 609] width 40 height 24
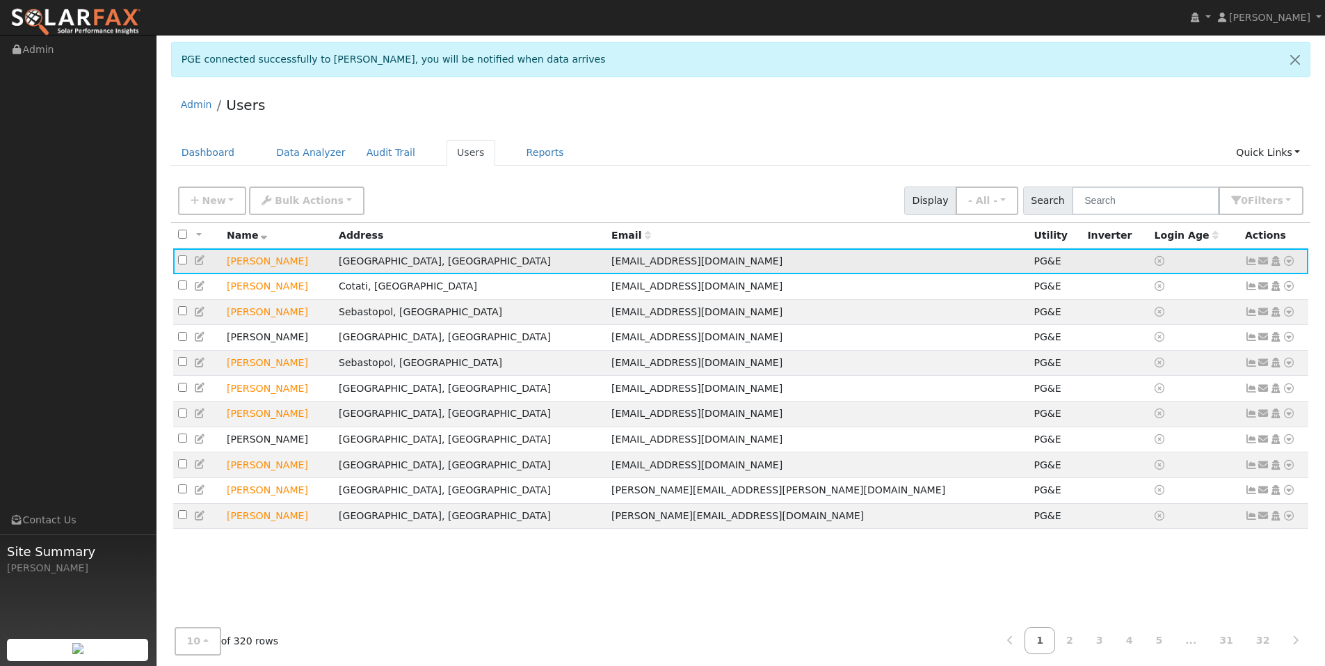
click at [1283, 266] on icon at bounding box center [1289, 261] width 13 height 10
click at [1107, 369] on link "Export to CSV" at bounding box center [1142, 358] width 102 height 19
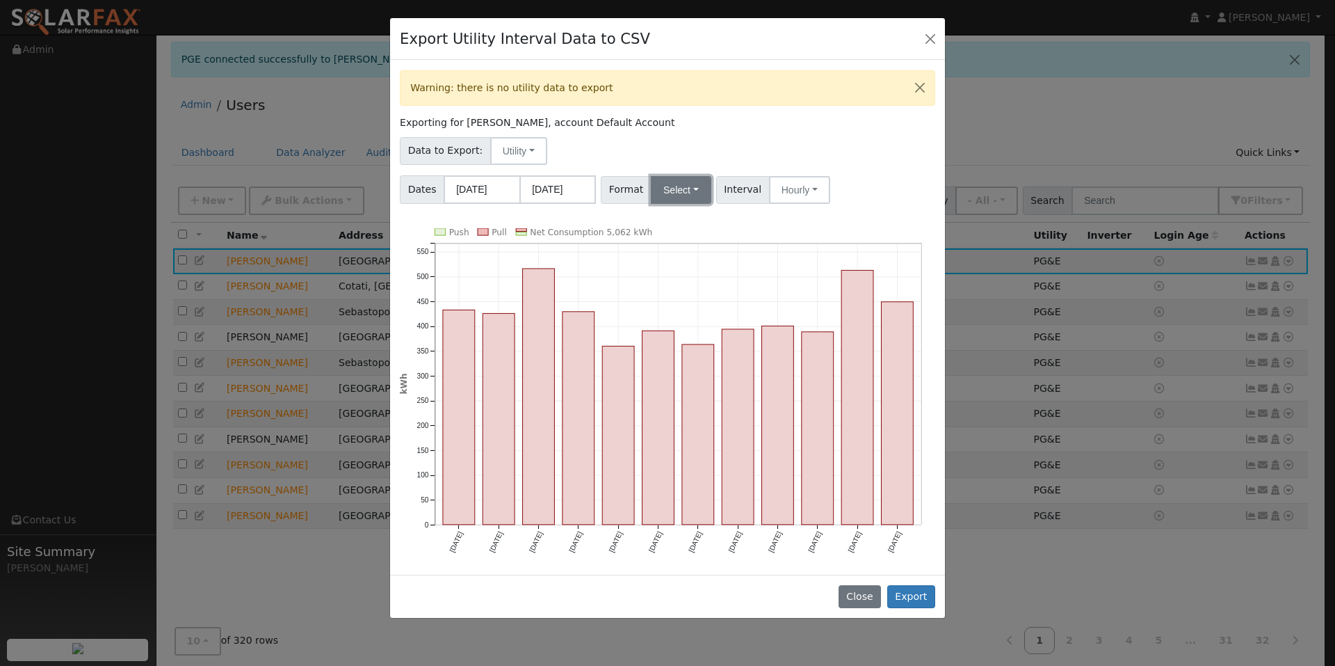
click at [712, 204] on button "Select" at bounding box center [681, 190] width 61 height 28
click at [706, 378] on link "Solargraf" at bounding box center [708, 367] width 99 height 19
click at [796, 267] on icon "Push Pull Net Consumption 5,062 kWh Oct '24 Nov '24 Dec '24 Jan '25 Feb '25 Mar…" at bounding box center [668, 401] width 536 height 346
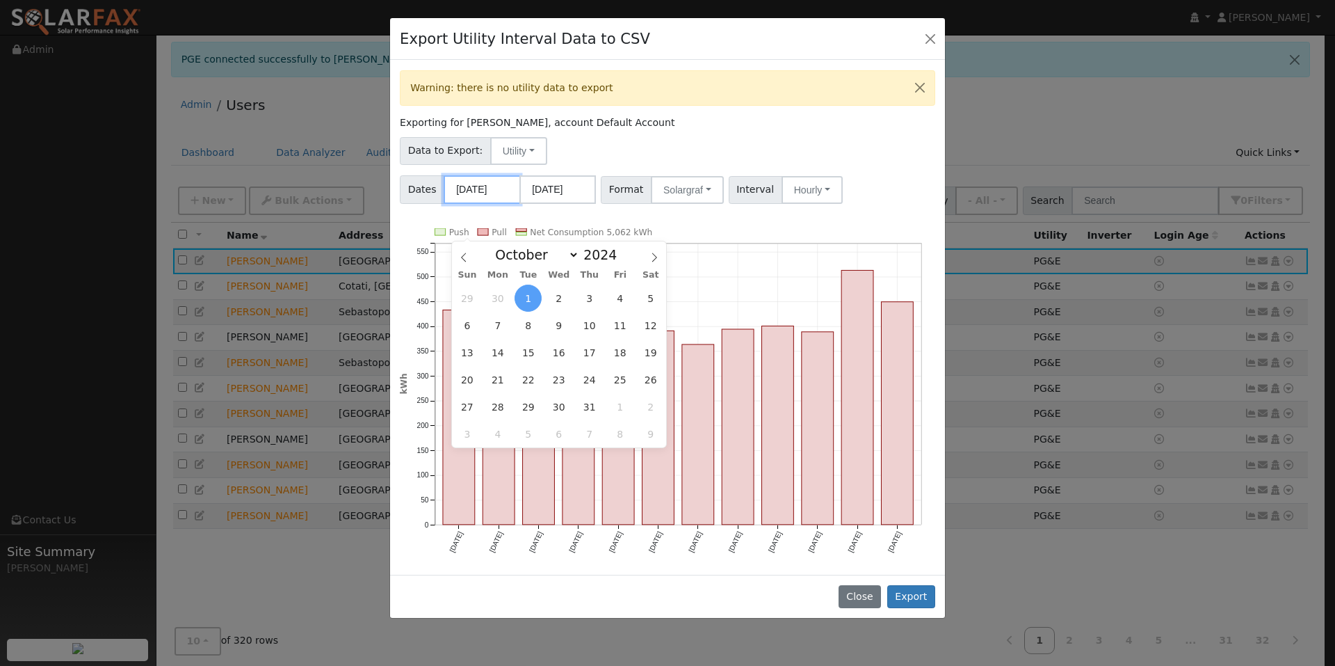
drag, startPoint x: 495, startPoint y: 224, endPoint x: 536, endPoint y: 225, distance: 41.7
click at [536, 204] on span "Dates 10/01/2024 09/30/2025" at bounding box center [498, 189] width 196 height 29
click at [691, 251] on div "Warning: there is no utility data to export Exporting for John Ryan, account De…" at bounding box center [667, 317] width 555 height 514
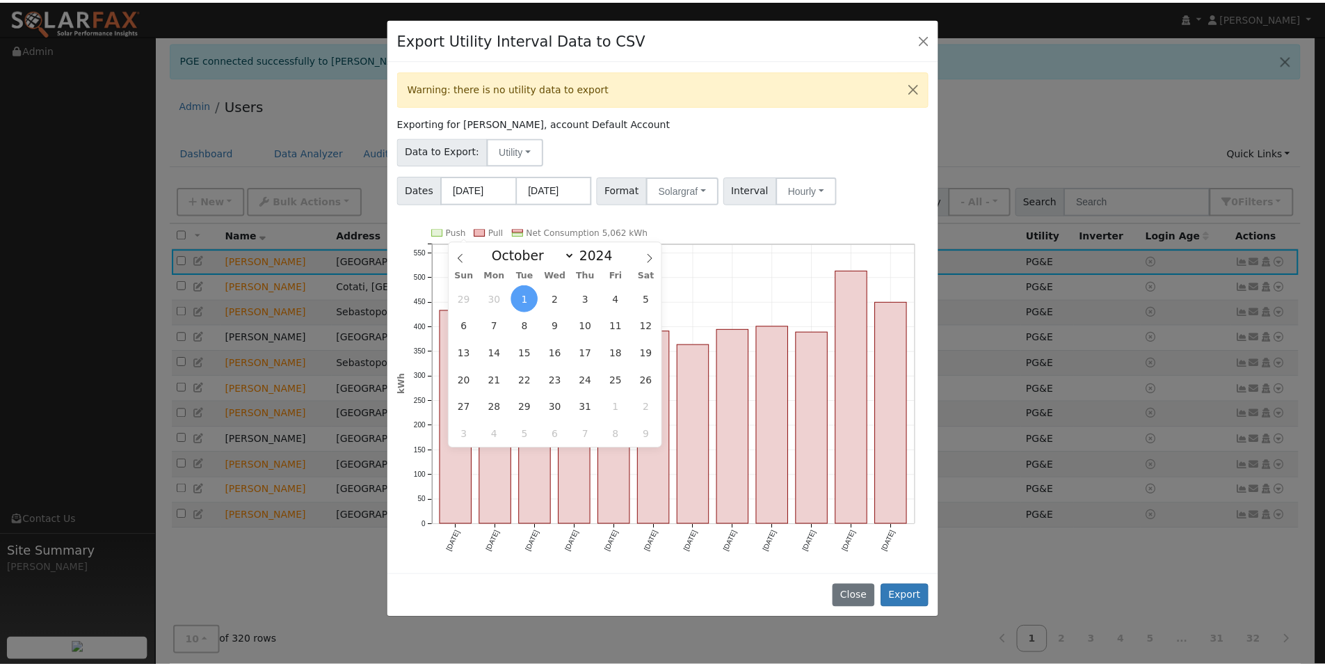
scroll to position [0, 0]
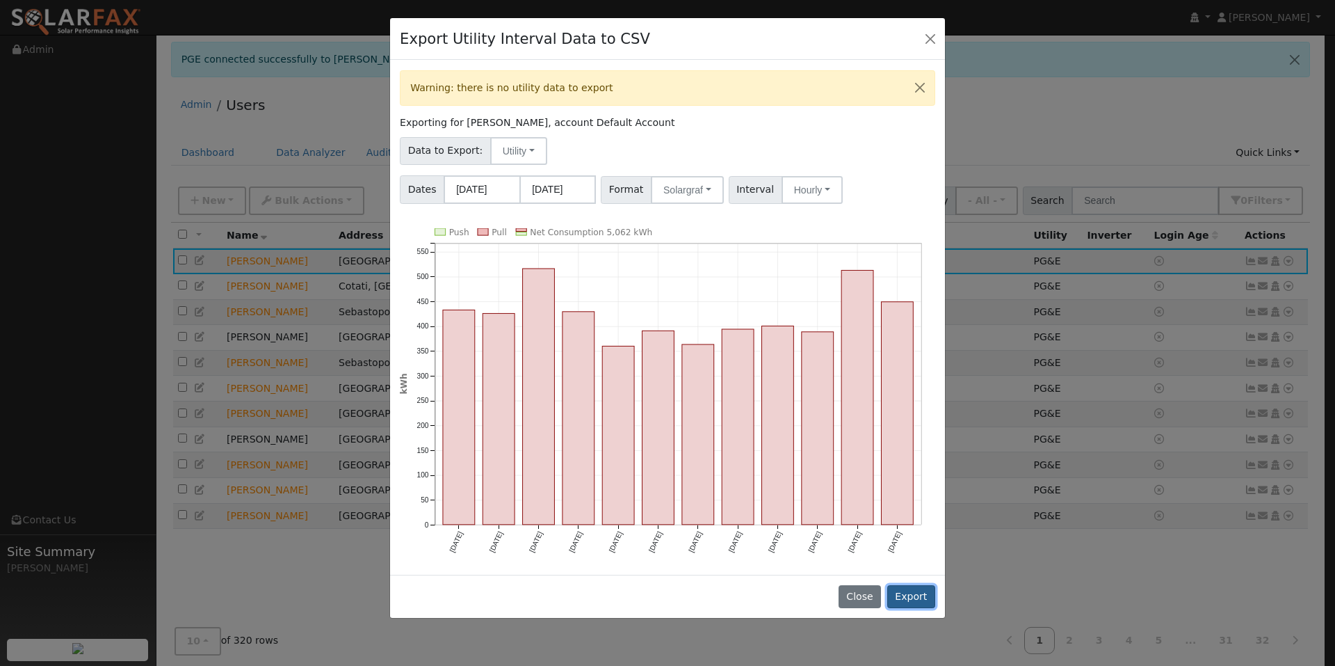
click at [905, 609] on button "Export" at bounding box center [912, 597] width 48 height 24
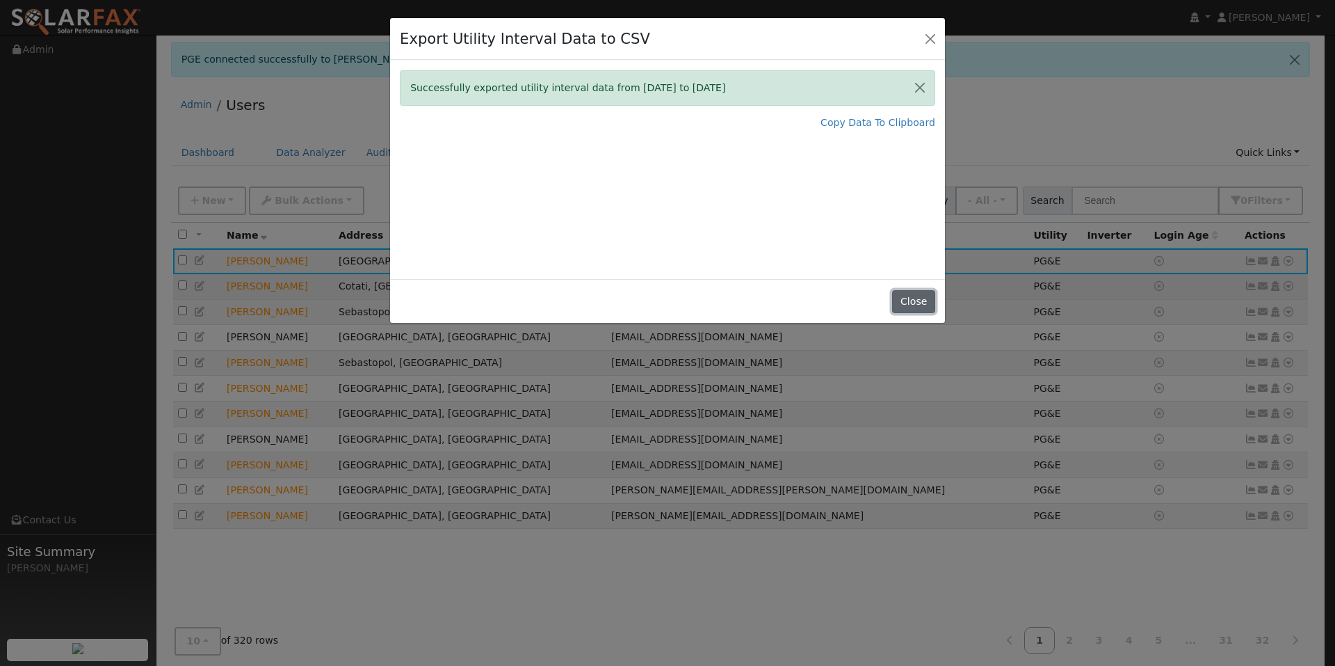
click at [920, 314] on button "Close" at bounding box center [913, 302] width 42 height 24
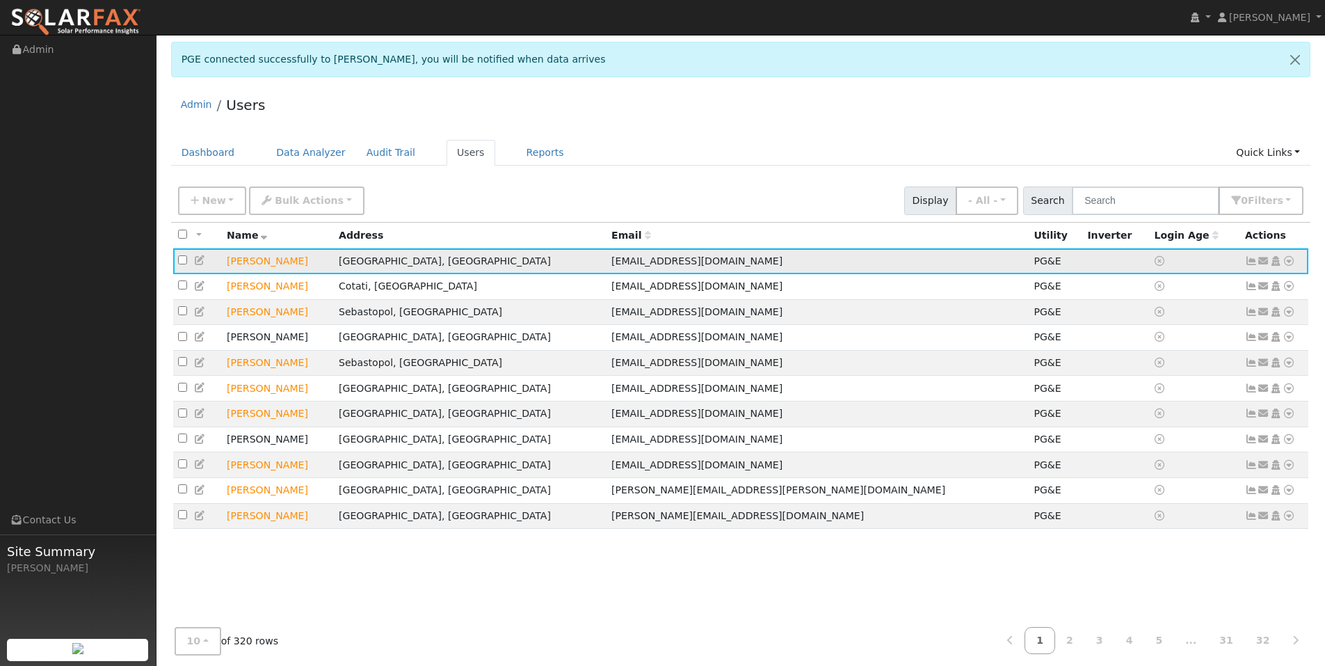
click at [1284, 266] on icon at bounding box center [1289, 261] width 13 height 10
click at [1250, 298] on link "Data Analyzer" at bounding box center [1243, 288] width 101 height 19
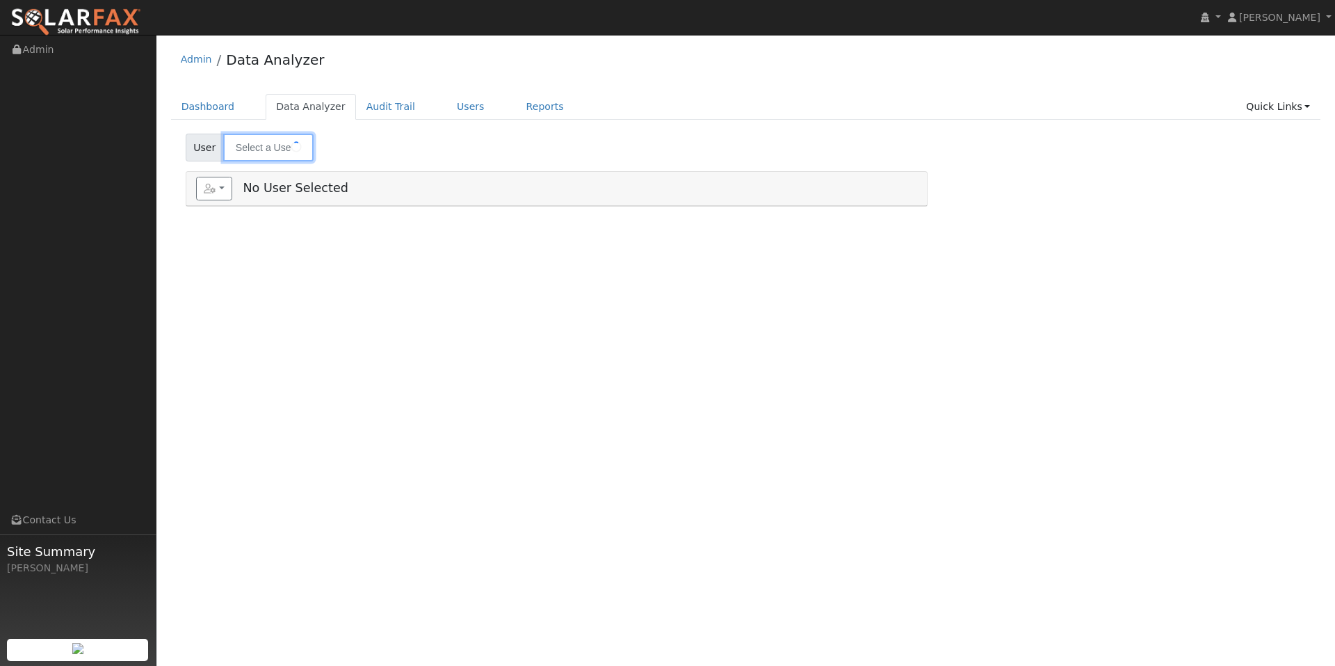
type input "[PERSON_NAME]"
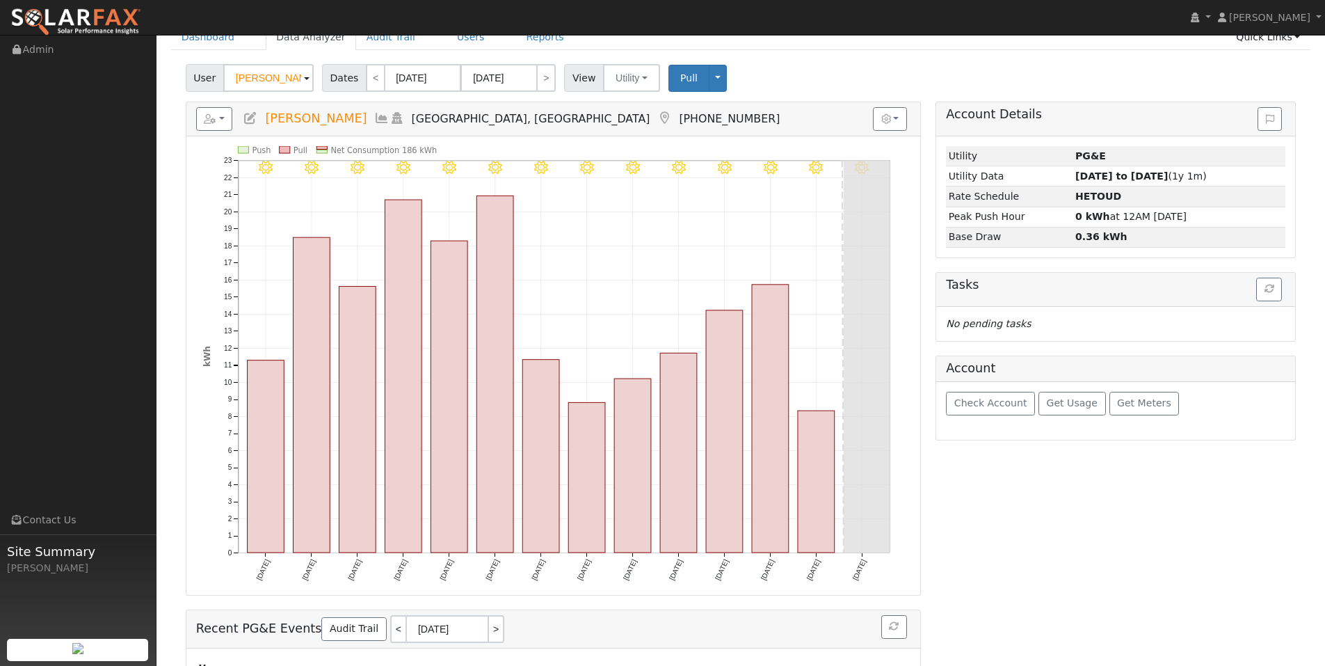
scroll to position [139, 0]
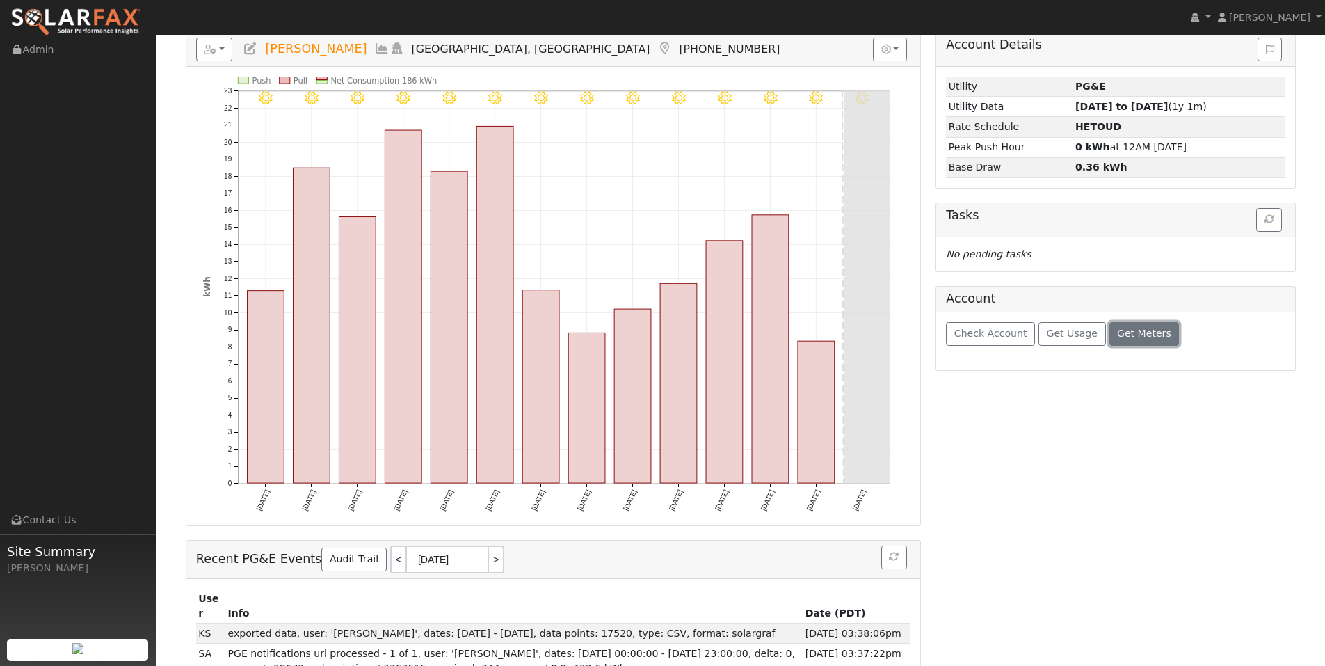
click at [1152, 339] on span "Get Meters" at bounding box center [1144, 333] width 54 height 11
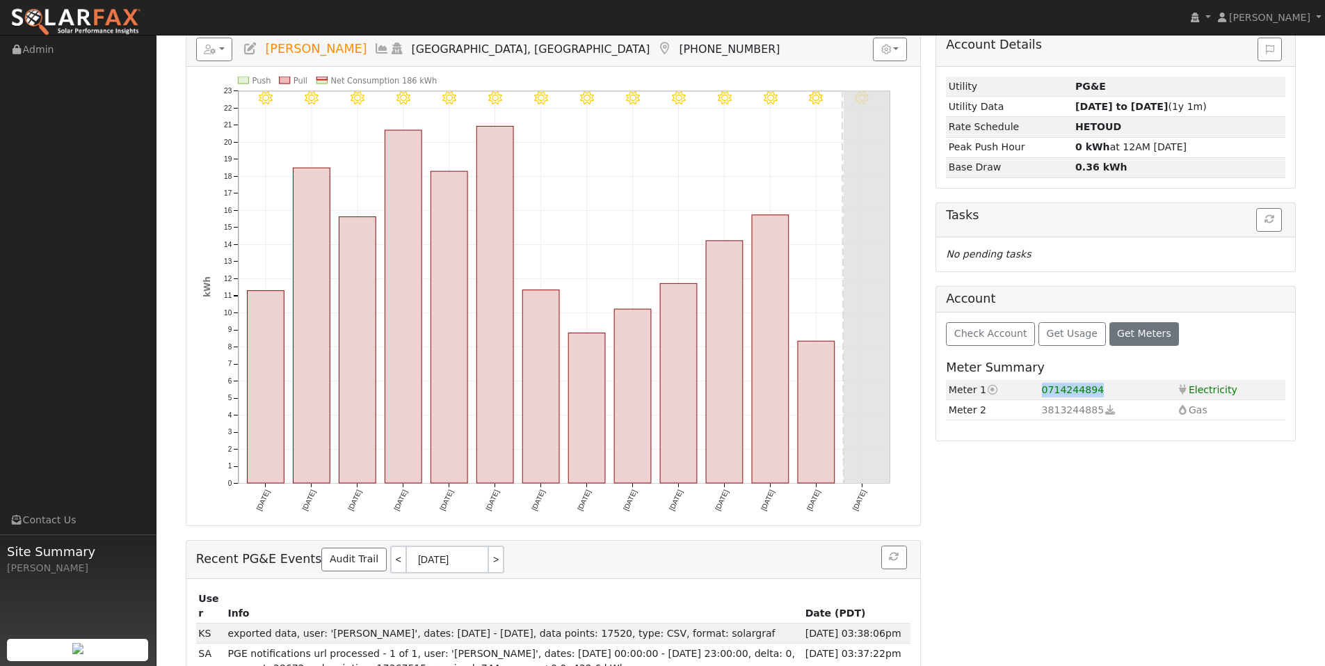
drag, startPoint x: 1048, startPoint y: 489, endPoint x: 1114, endPoint y: 492, distance: 66.8
click at [1114, 400] on td "0714244894" at bounding box center [1106, 390] width 135 height 20
copy span "0714244894"
click at [1098, 339] on span "Get Usage" at bounding box center [1072, 333] width 51 height 11
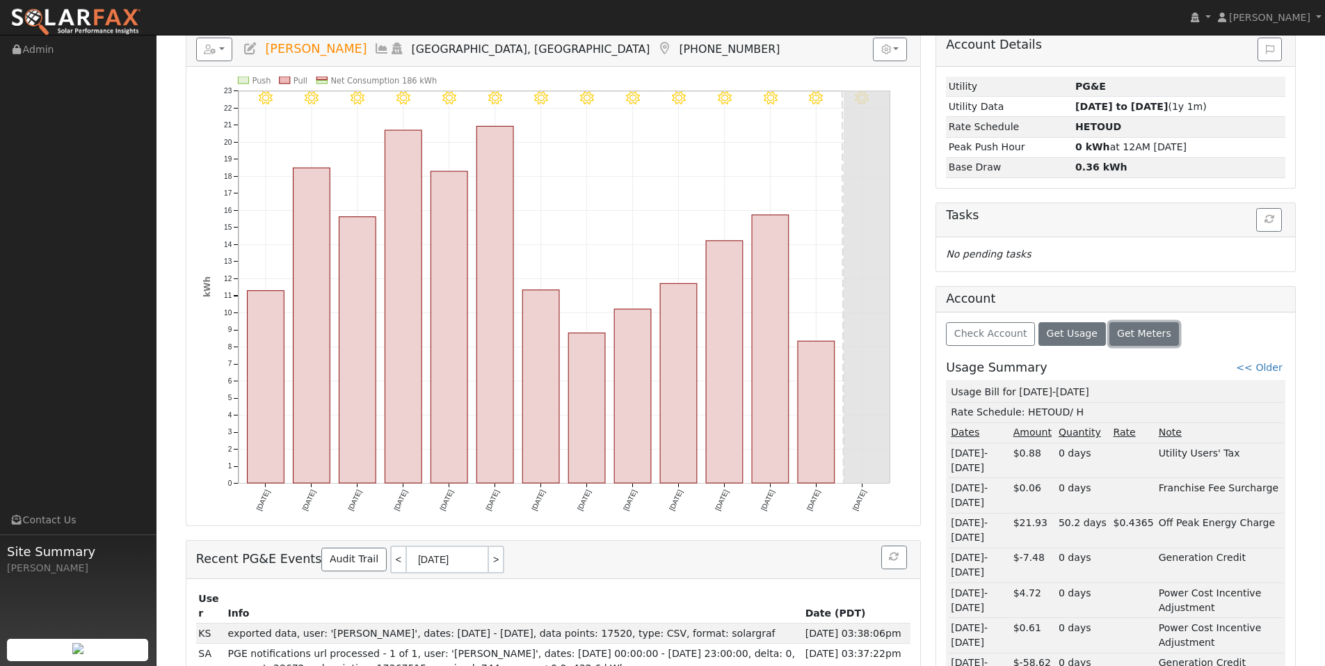
click at [1171, 339] on span "Get Meters" at bounding box center [1144, 333] width 54 height 11
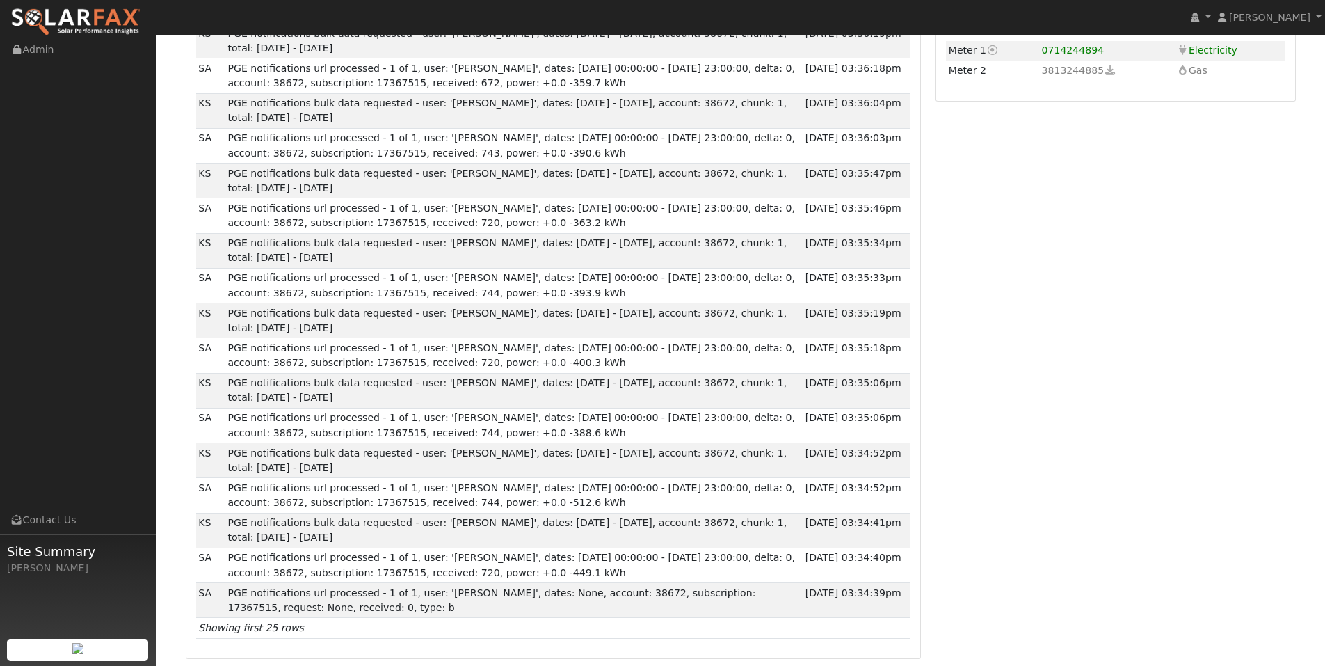
scroll to position [974, 0]
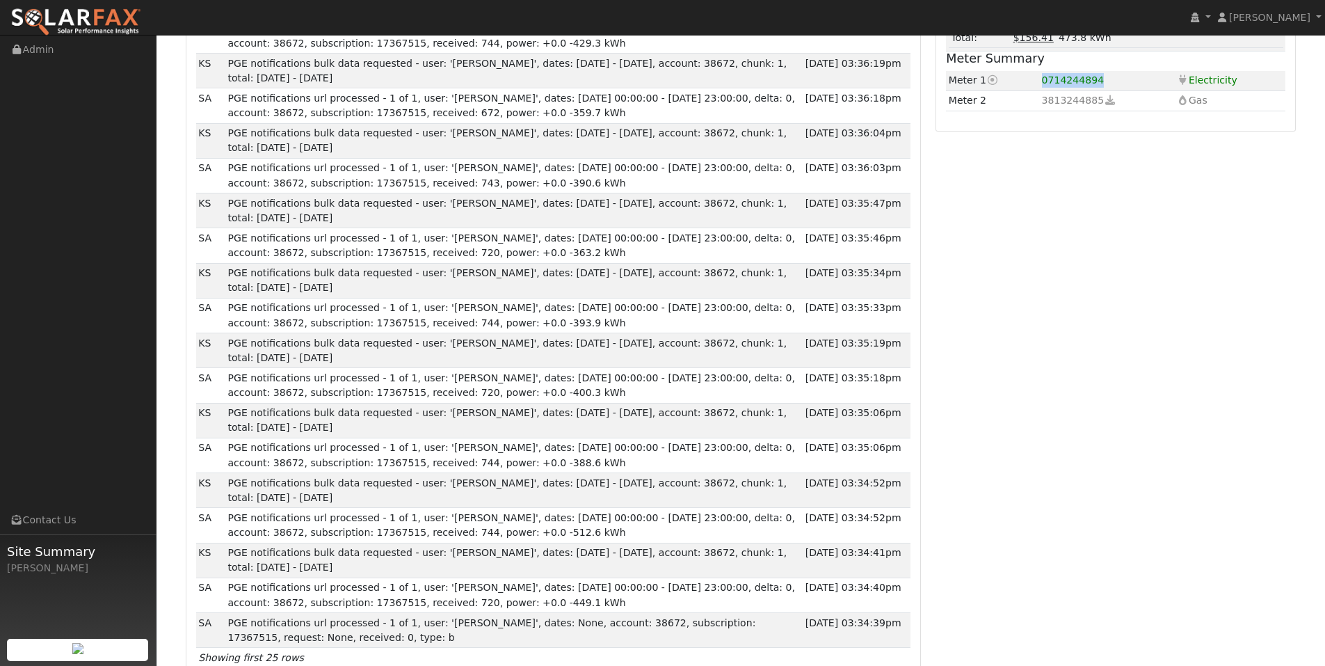
drag, startPoint x: 1048, startPoint y: 344, endPoint x: 1118, endPoint y: 343, distance: 69.6
click at [1118, 91] on td "0714244894" at bounding box center [1106, 81] width 135 height 20
copy span "0714244894"
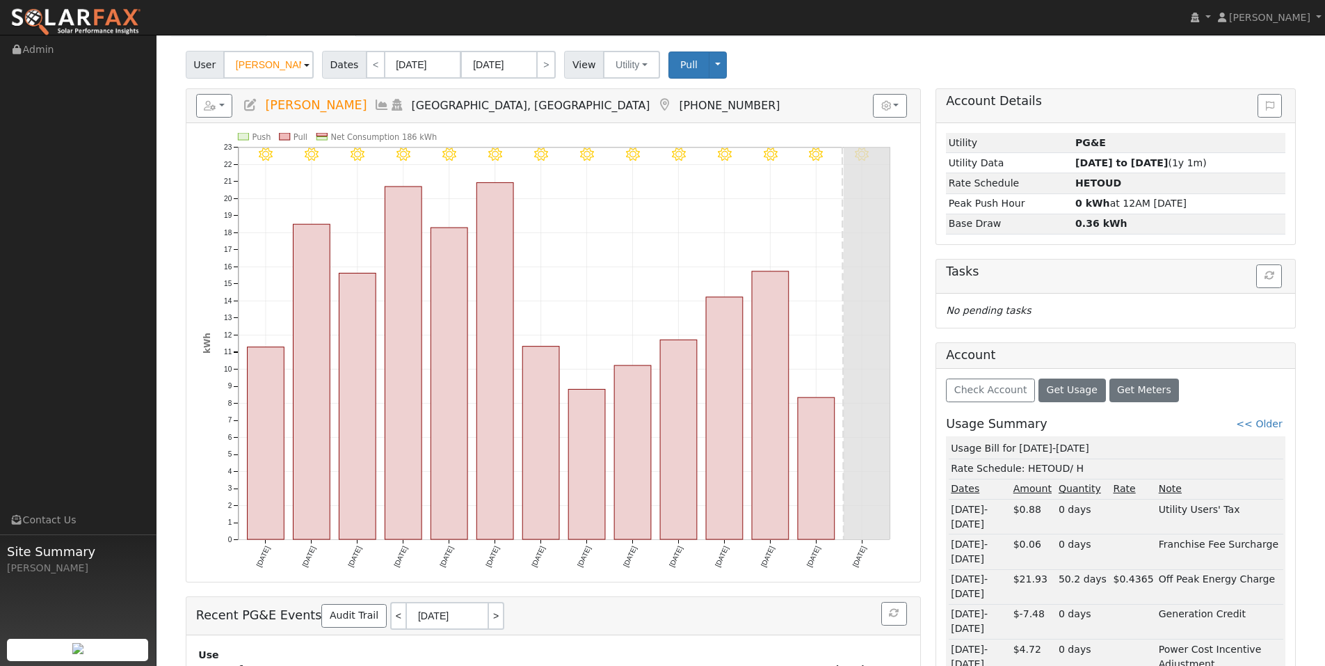
scroll to position [0, 0]
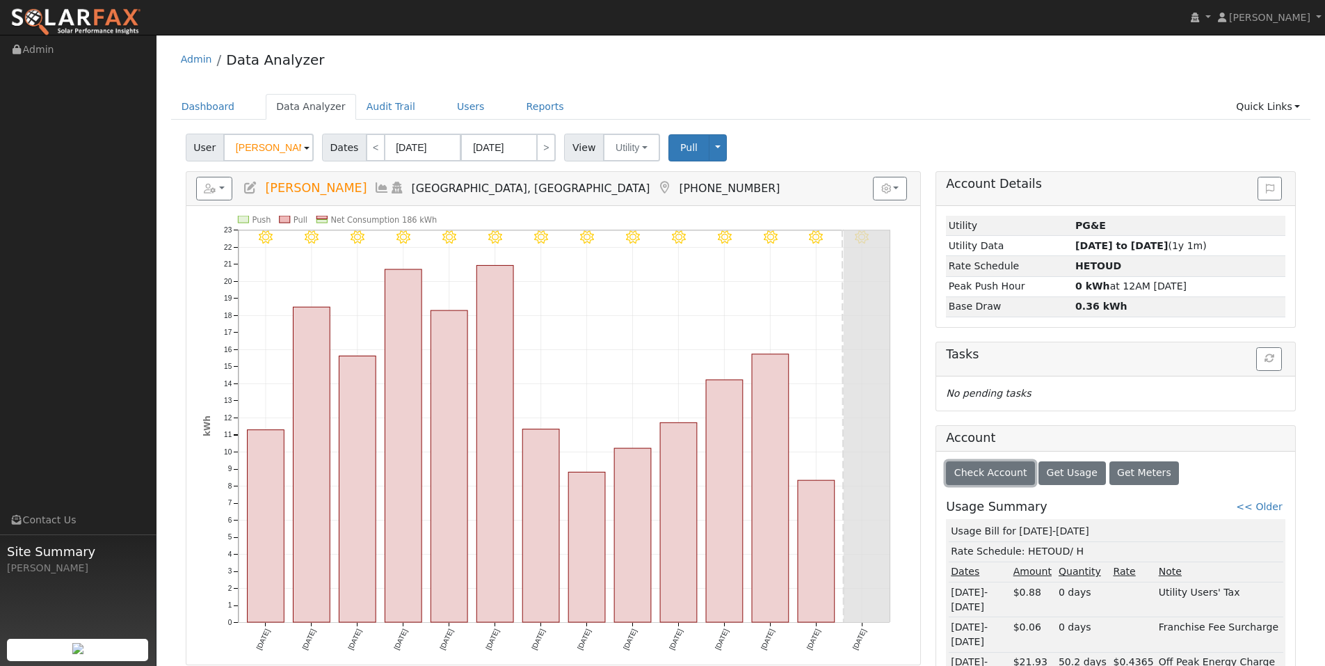
click at [1011, 478] on span "Check Account" at bounding box center [990, 472] width 73 height 11
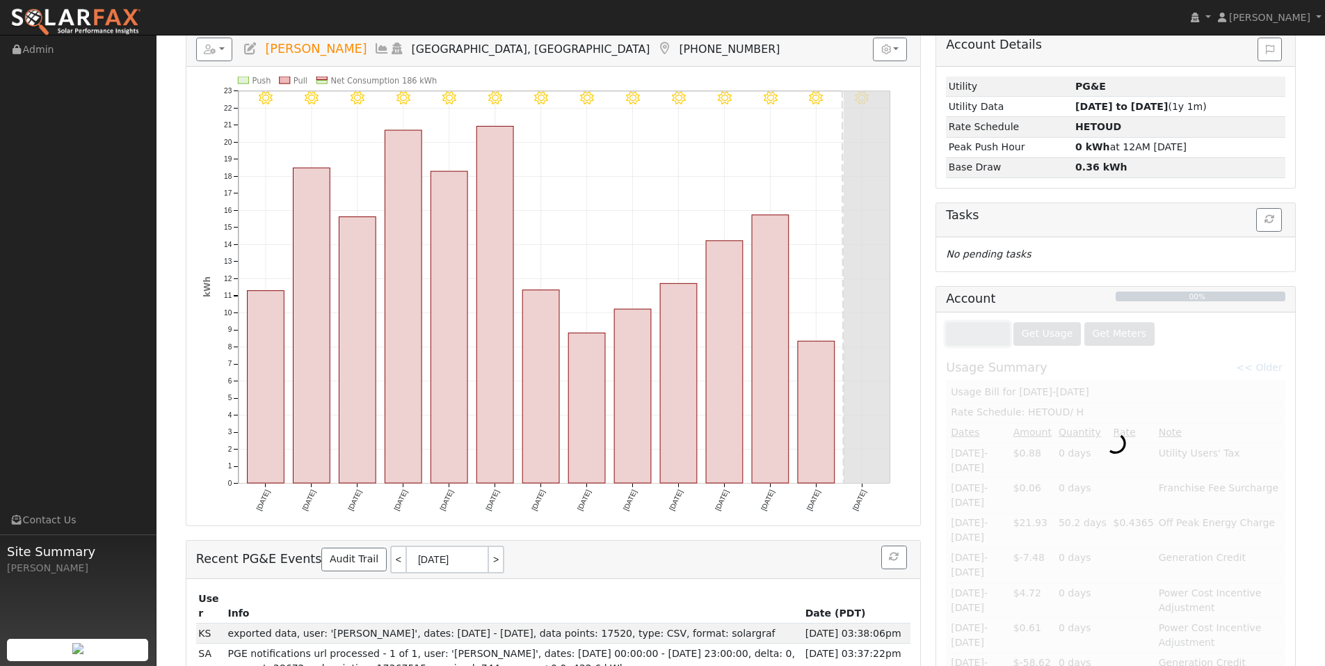
scroll to position [278, 0]
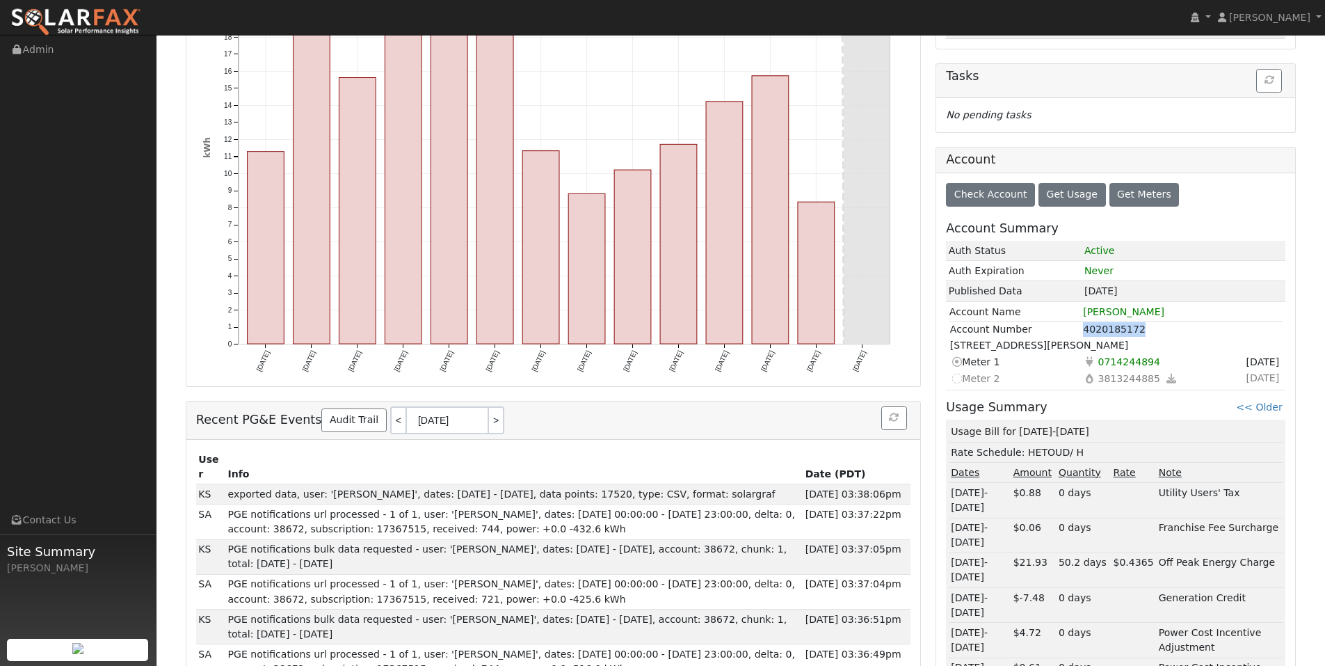
drag, startPoint x: 1083, startPoint y: 447, endPoint x: 1151, endPoint y: 450, distance: 68.3
click at [1151, 338] on td "4020185172" at bounding box center [1182, 329] width 200 height 17
copy td "4020185172"
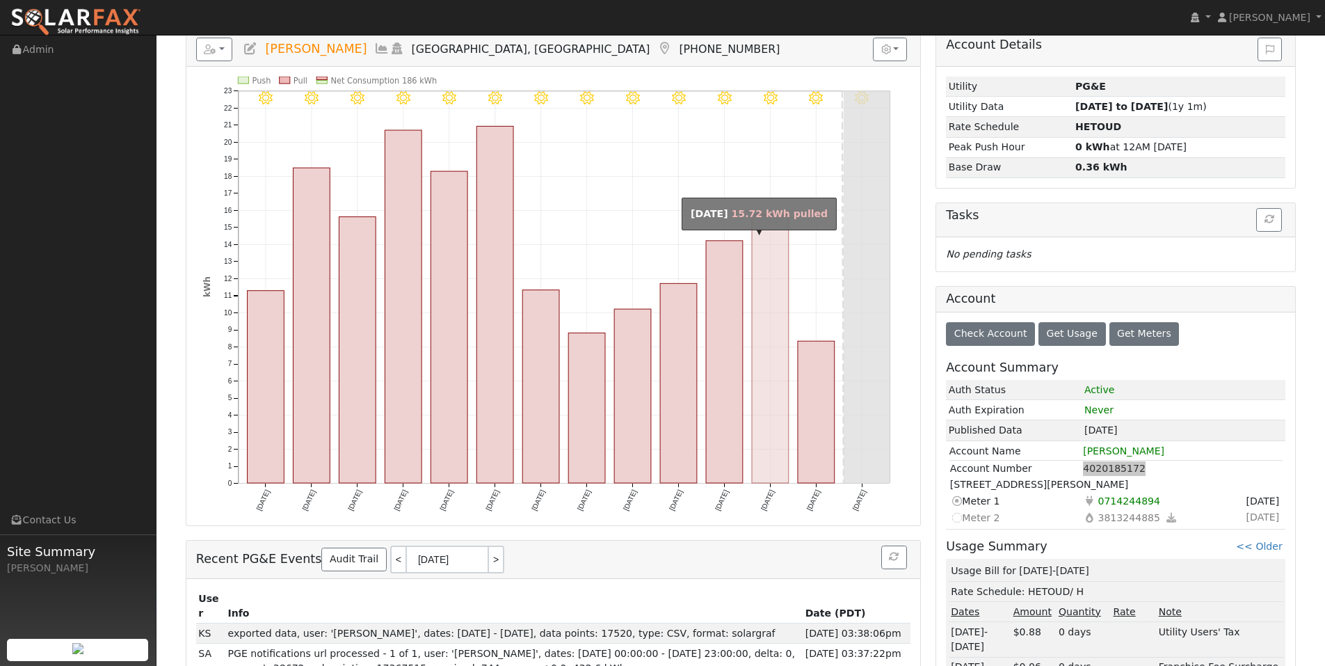
scroll to position [0, 0]
